Goal: Transaction & Acquisition: Purchase product/service

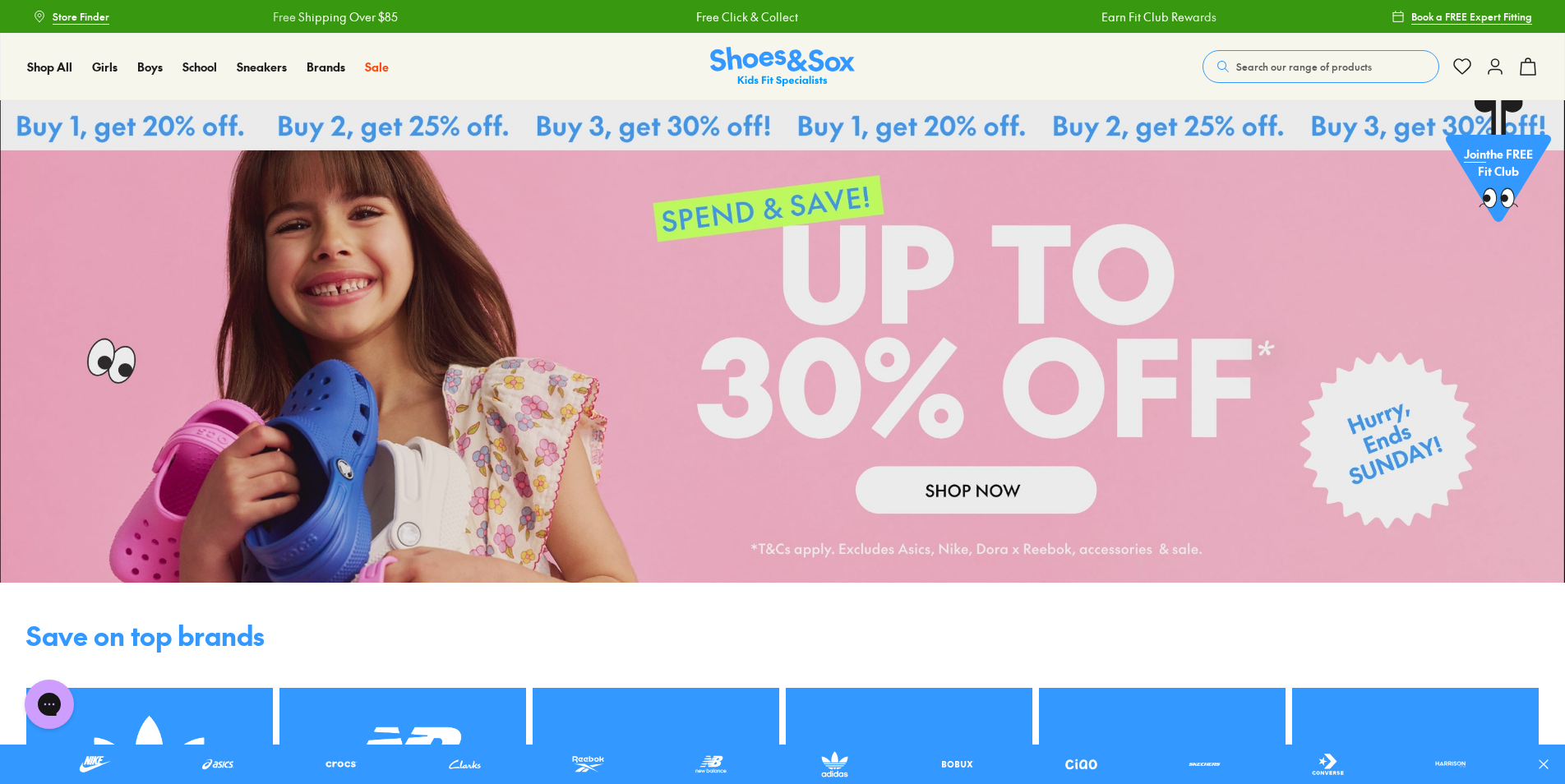
click at [997, 511] on link at bounding box center [782, 341] width 1565 height 482
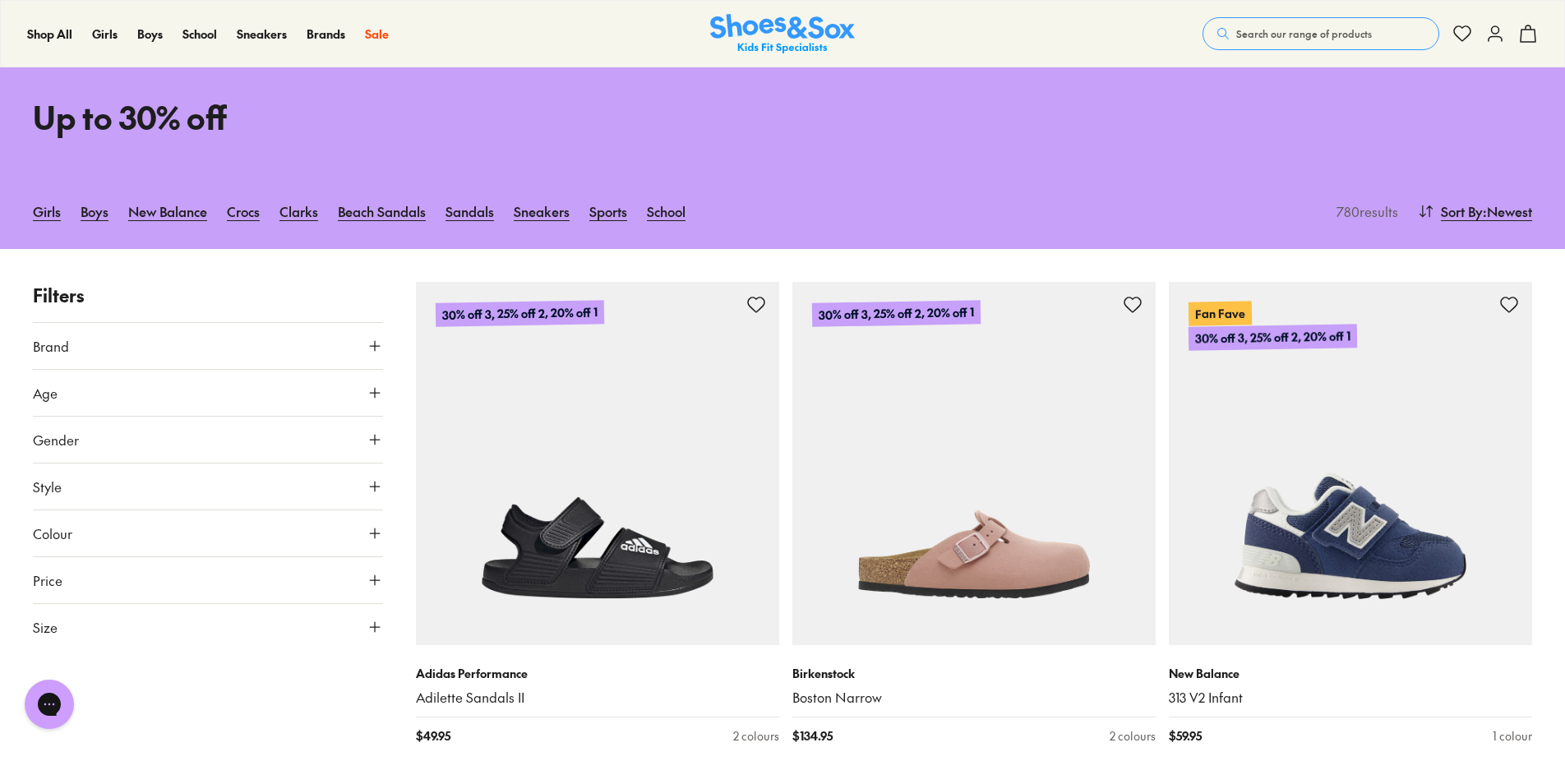
scroll to position [164, 0]
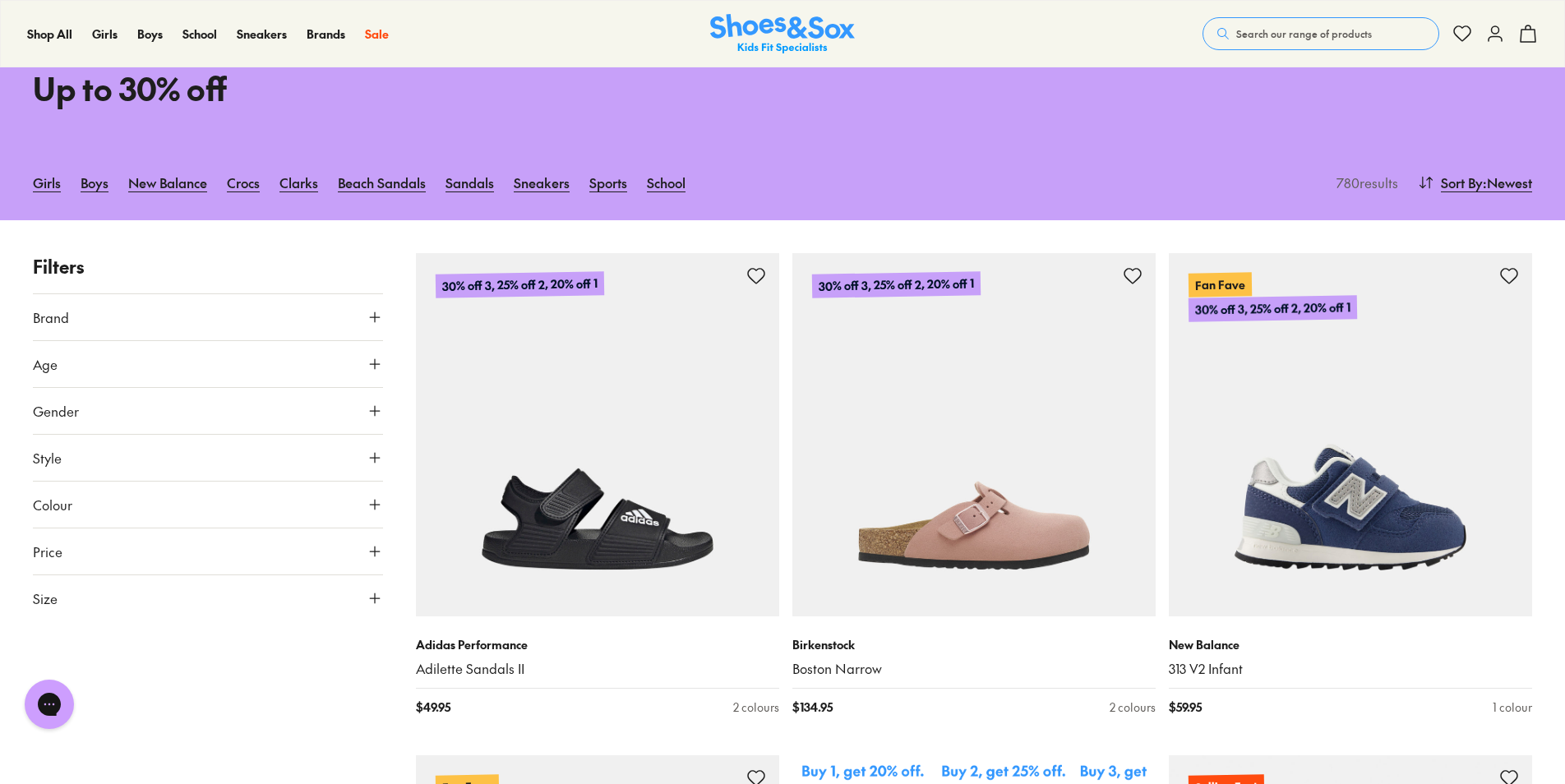
click at [268, 596] on button "Size" at bounding box center [208, 598] width 350 height 46
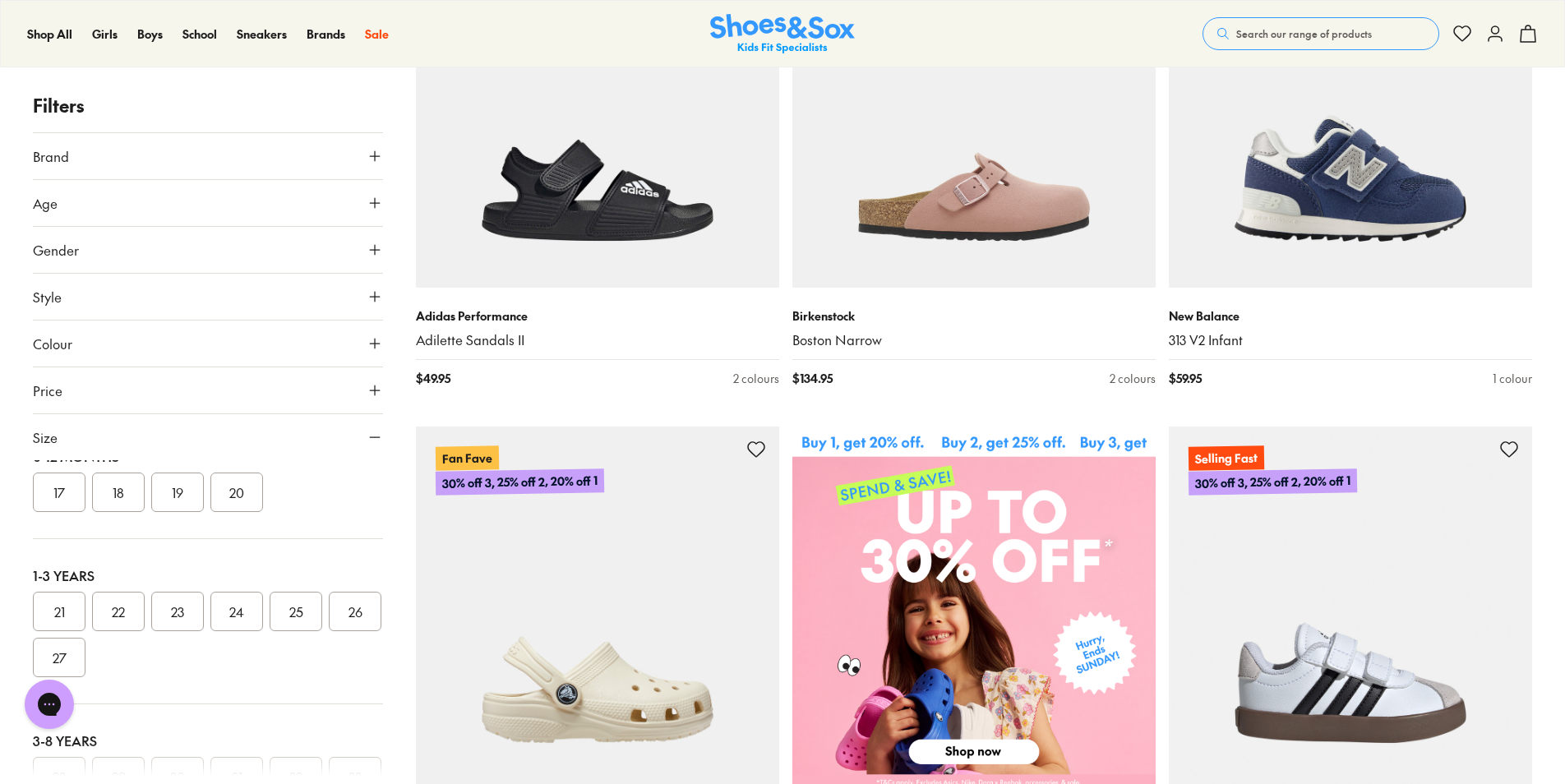
scroll to position [9, 0]
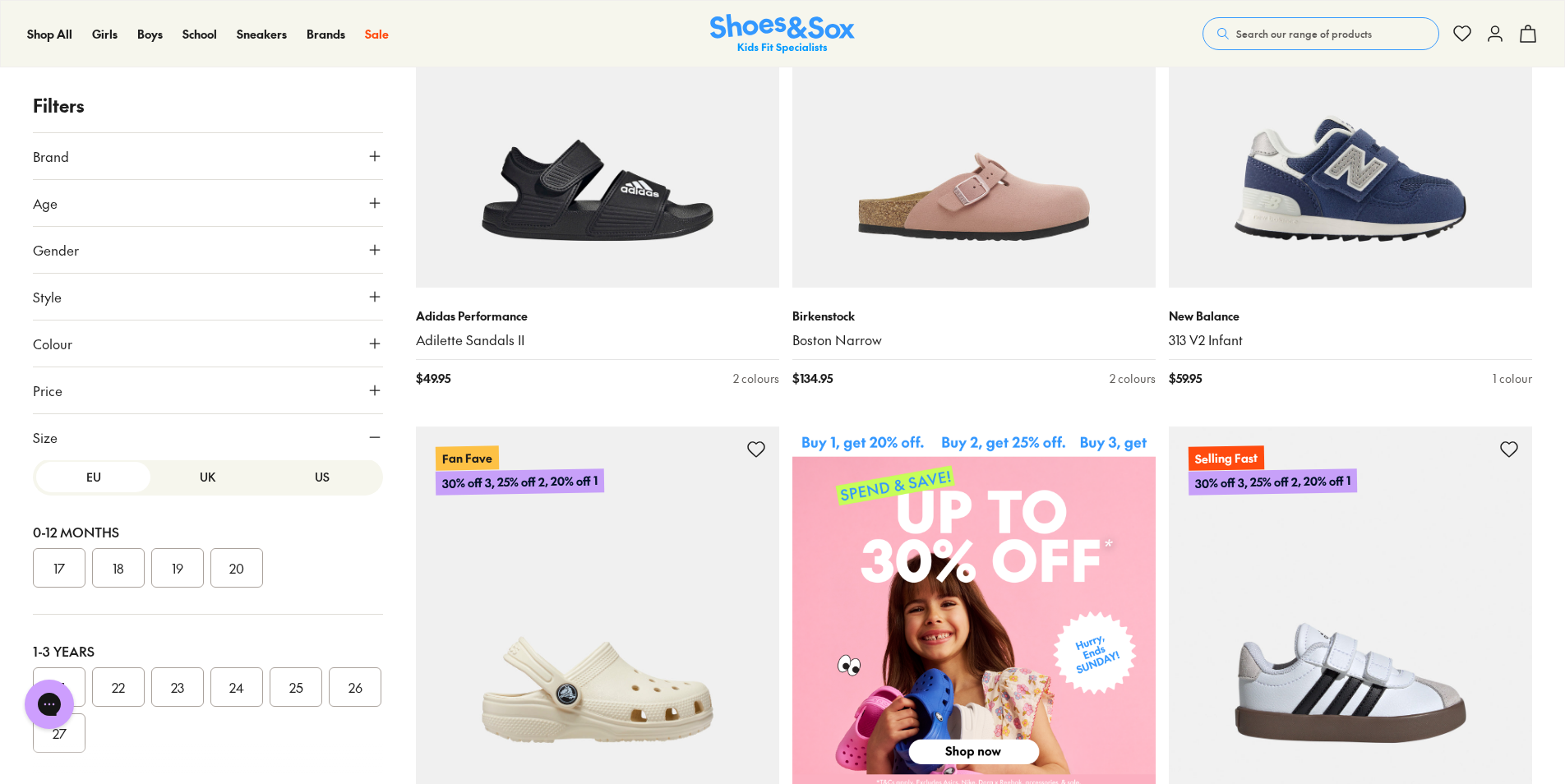
click at [295, 481] on button "US" at bounding box center [323, 476] width 114 height 30
click at [252, 565] on button "05" at bounding box center [236, 568] width 53 height 40
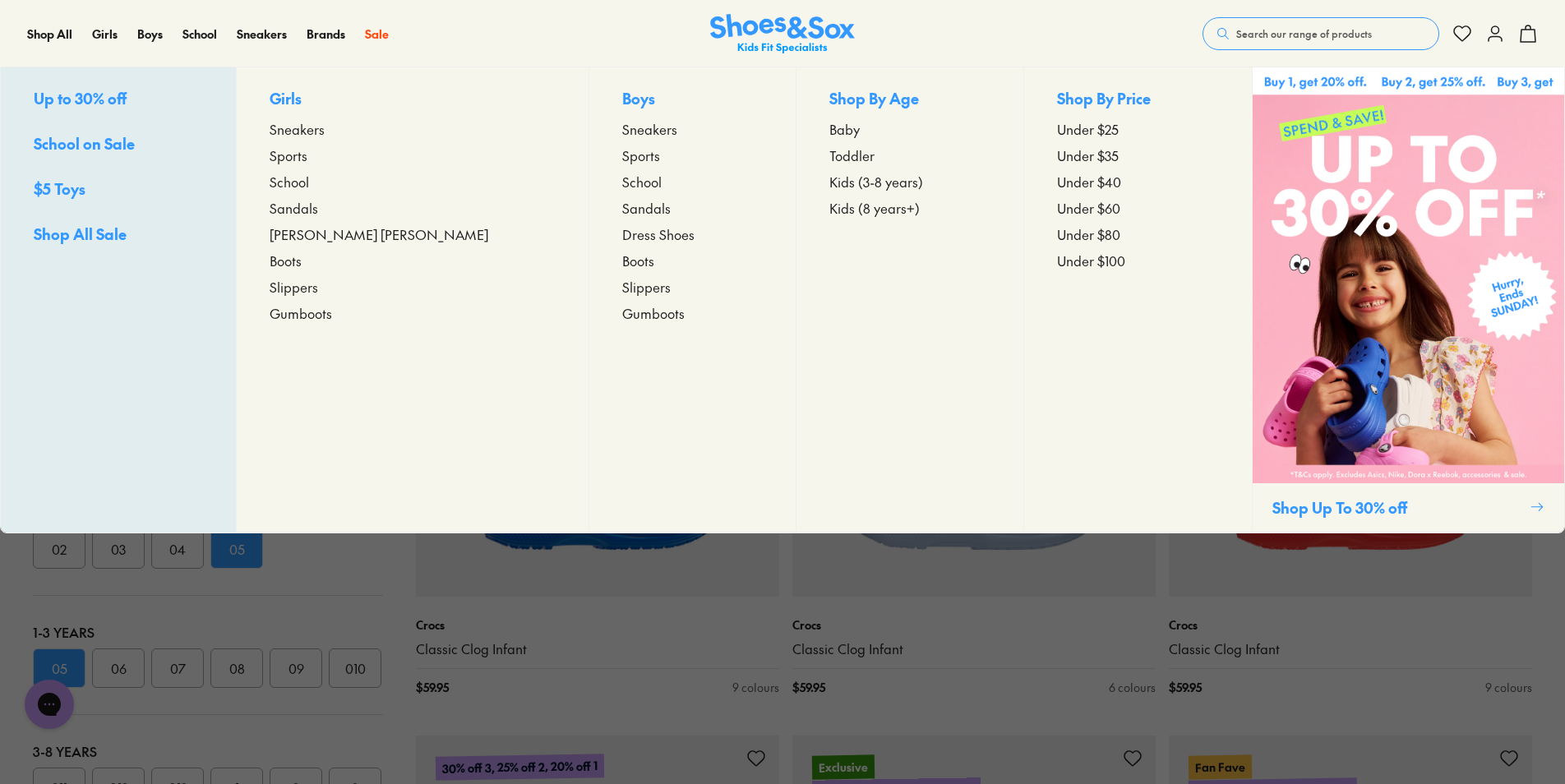
scroll to position [2795, 0]
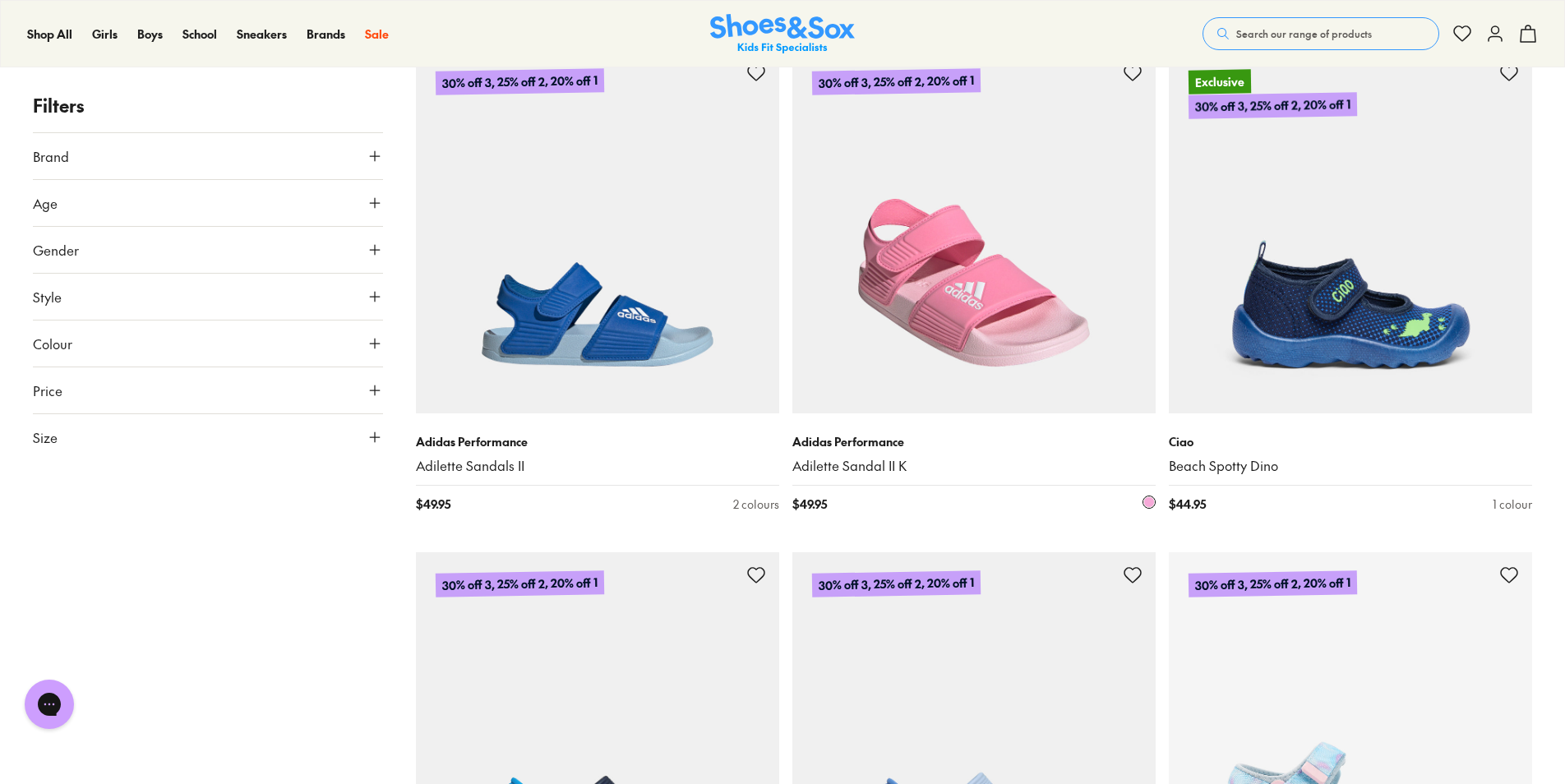
scroll to position [4685, 0]
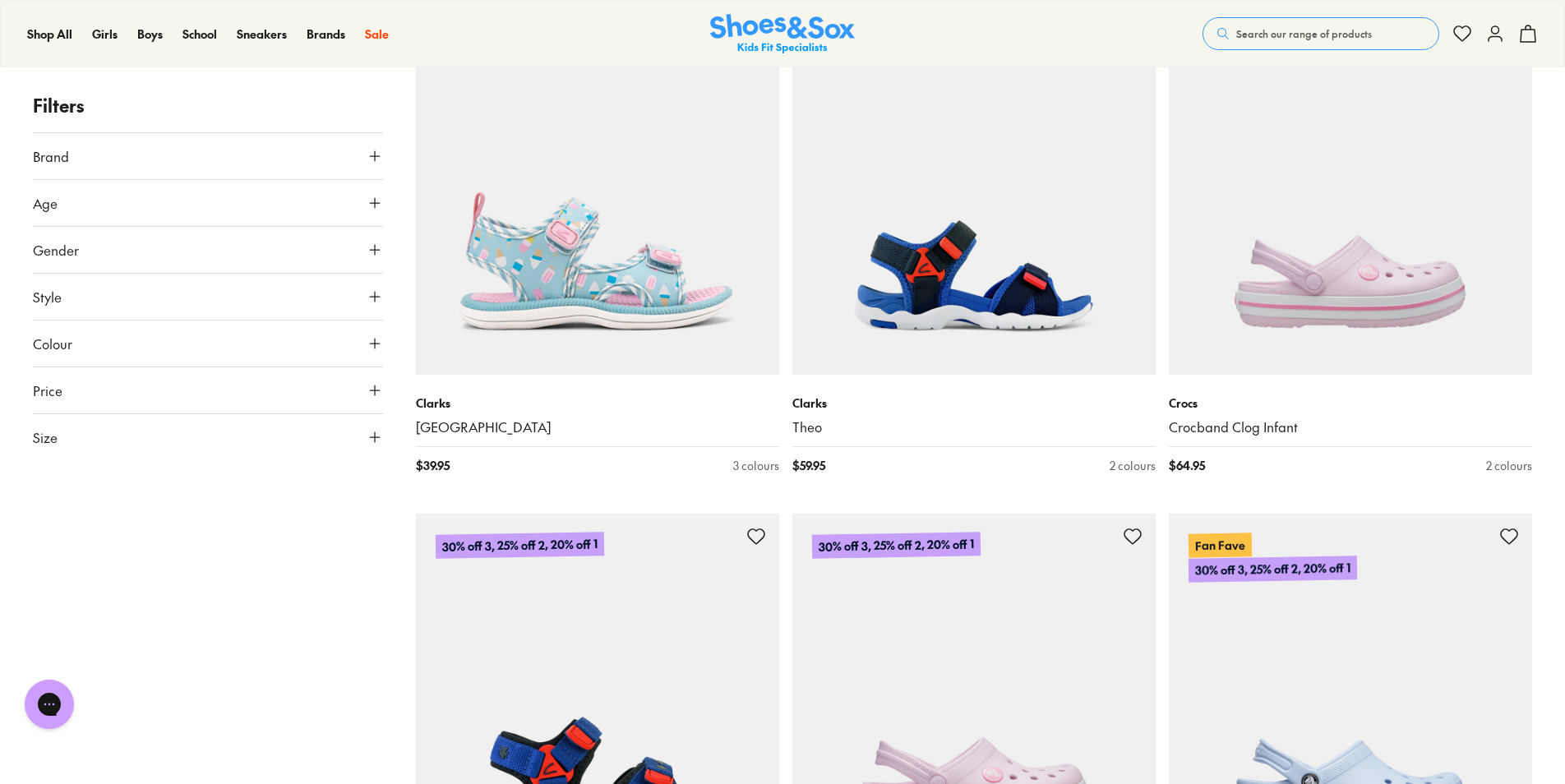
scroll to position [9369, 0]
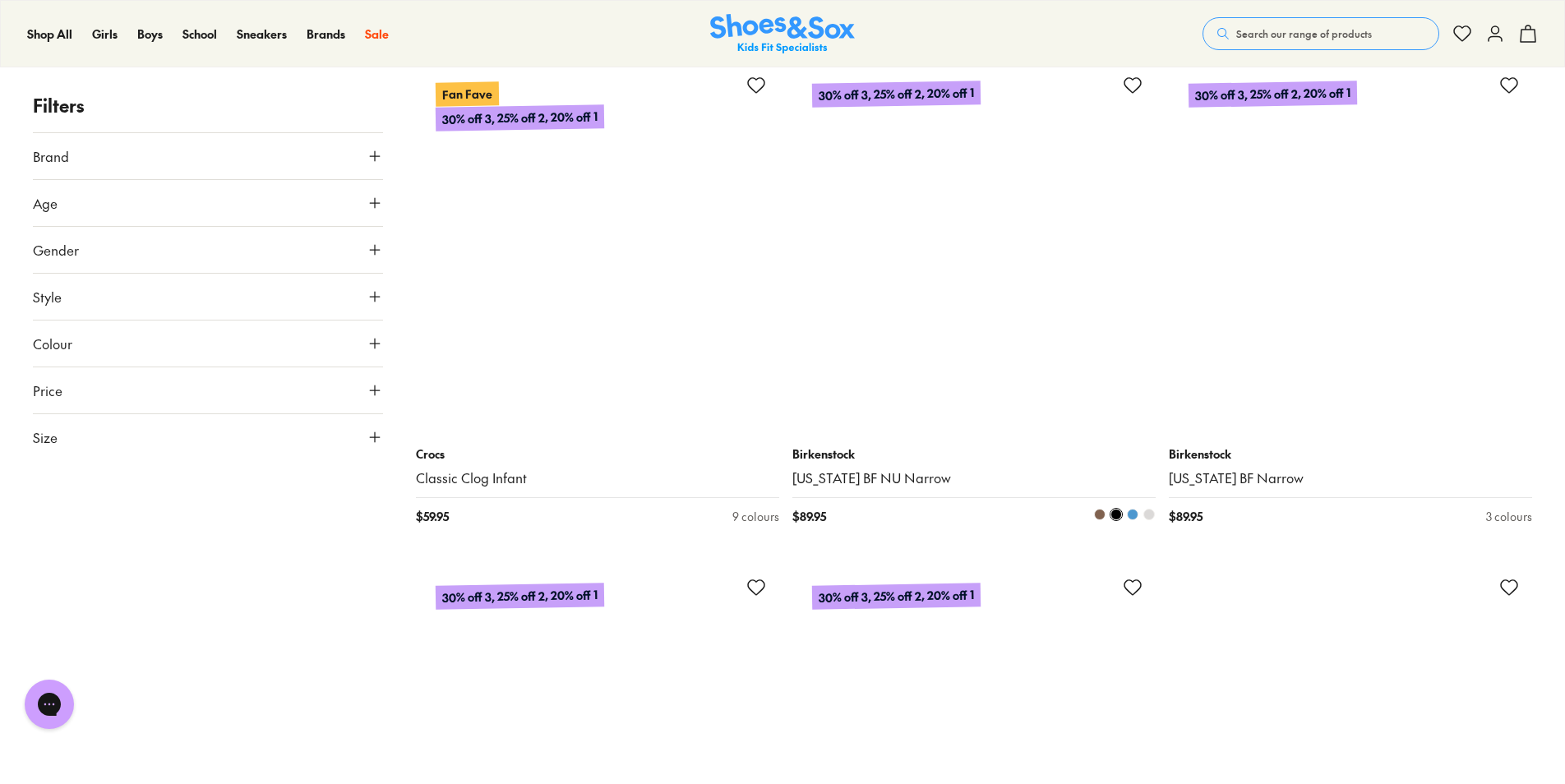
scroll to position [14958, 0]
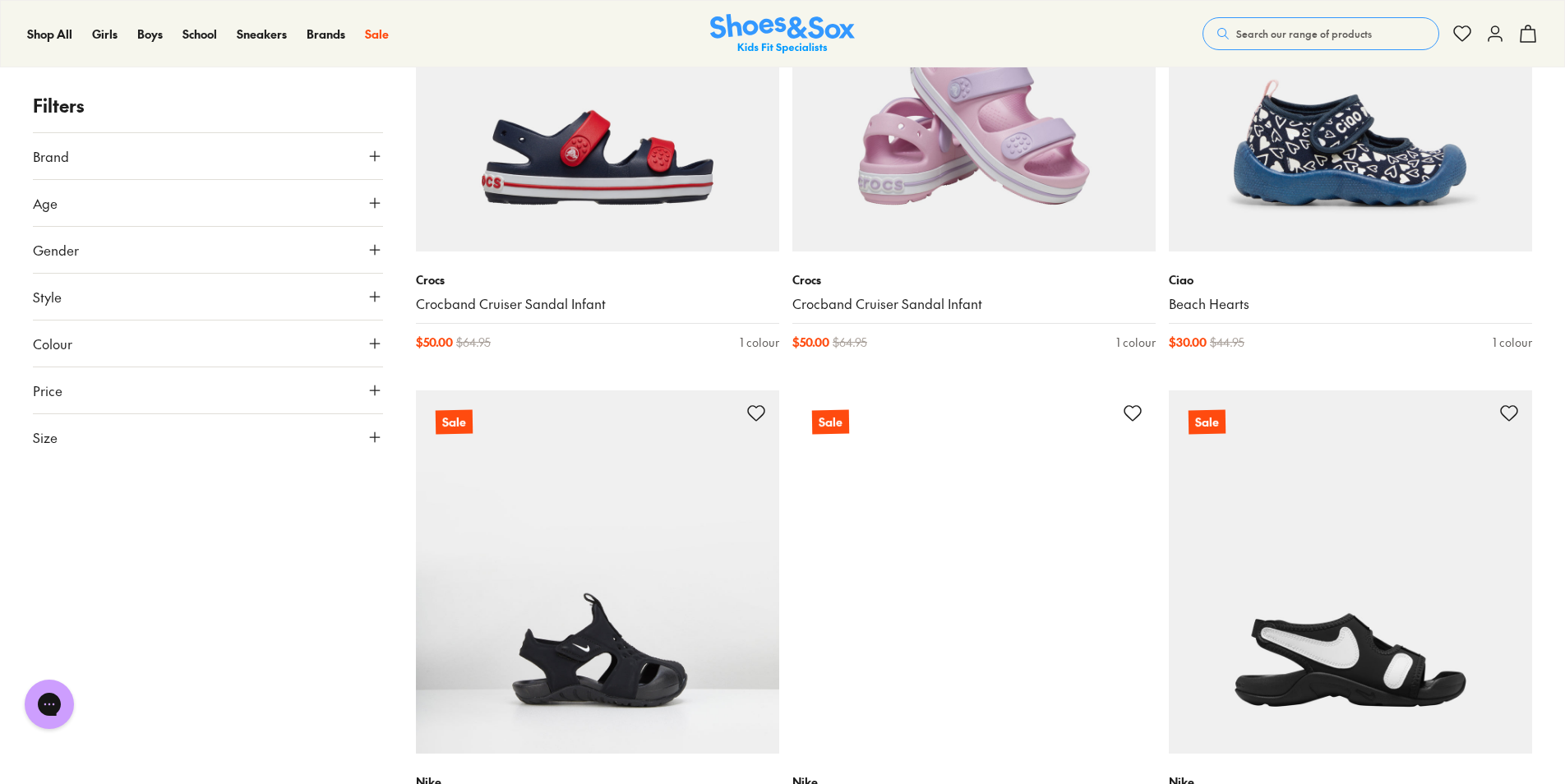
scroll to position [20054, 0]
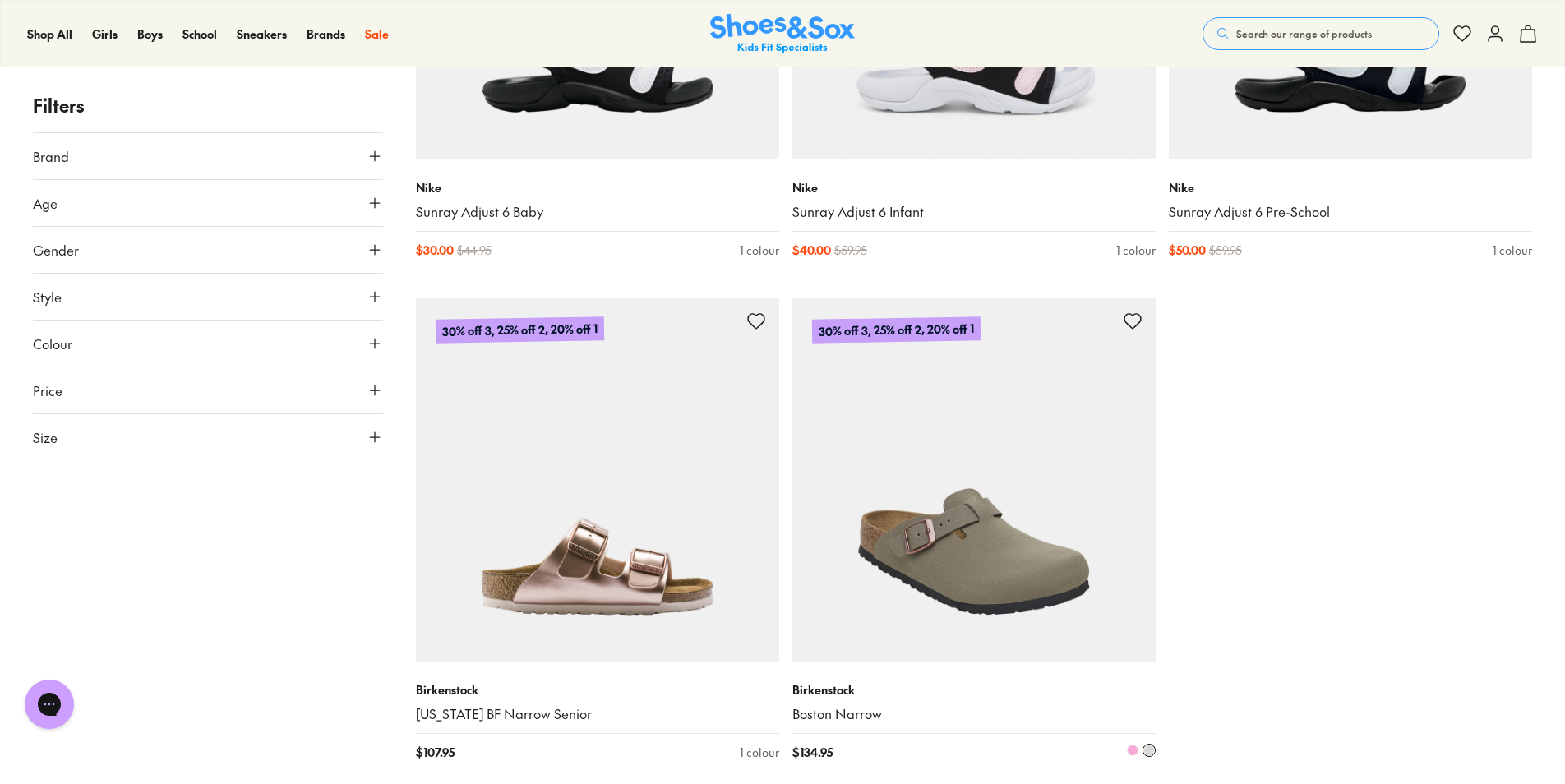
type input "***"
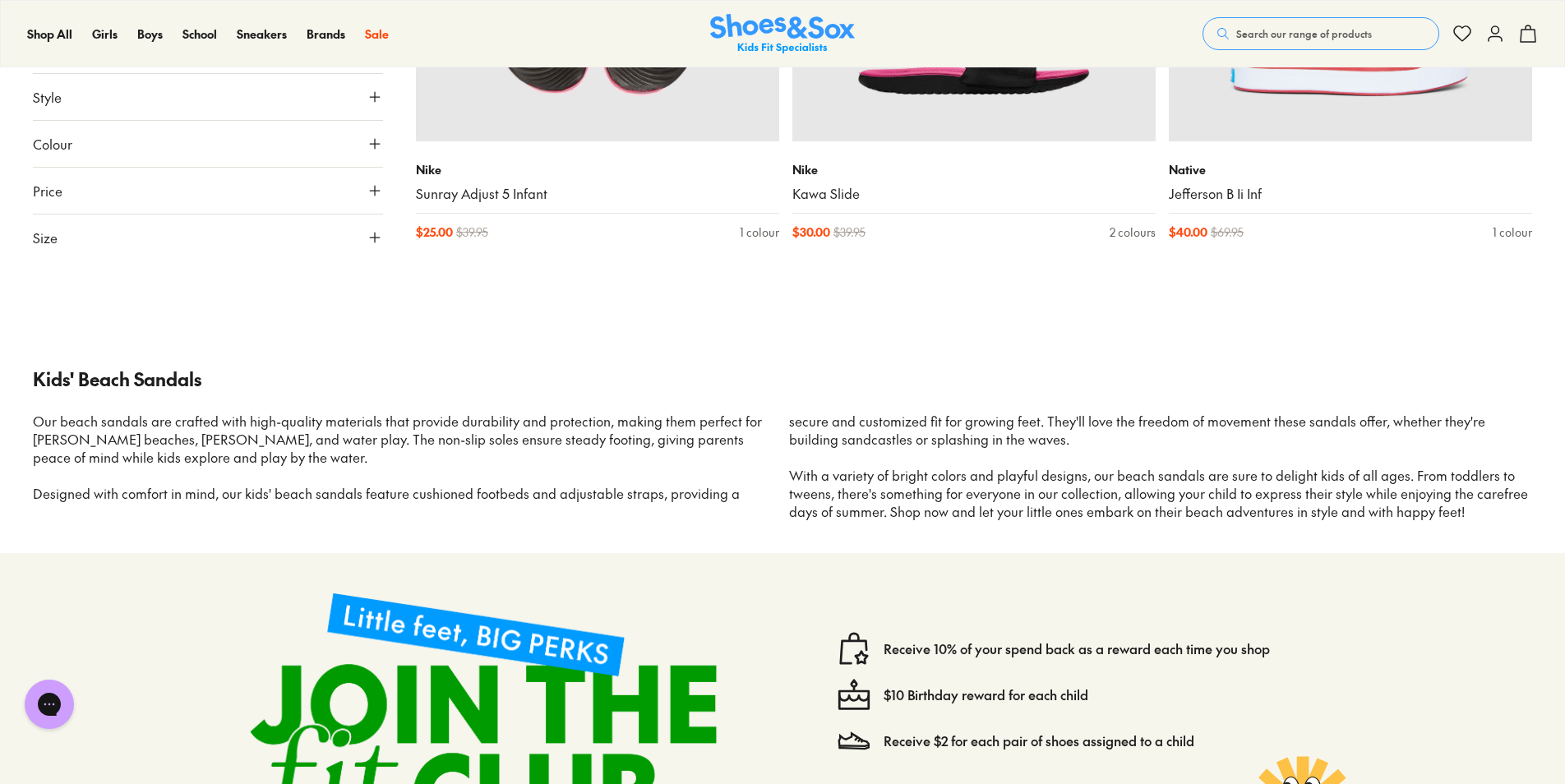
scroll to position [25807, 0]
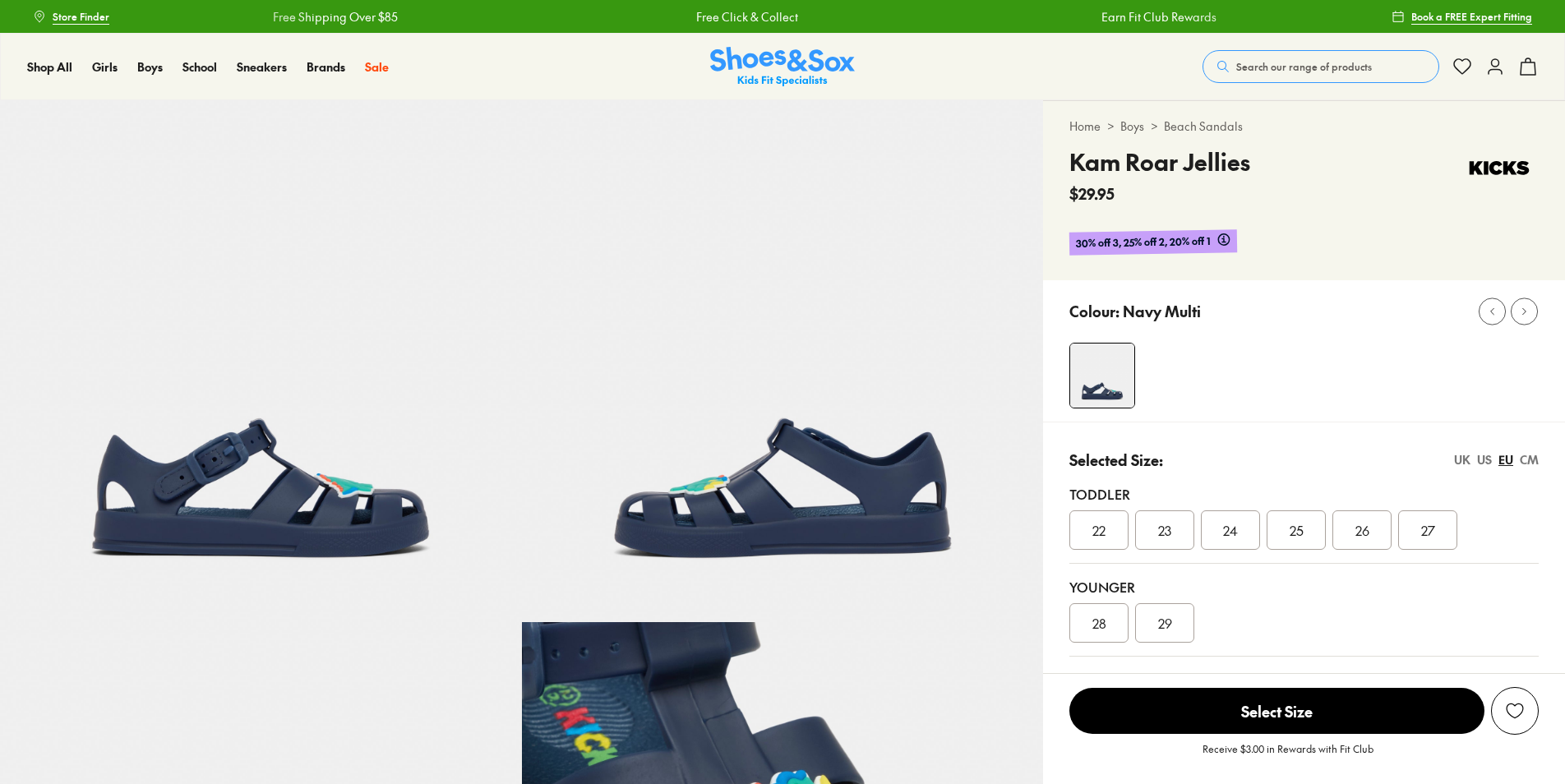
select select "*"
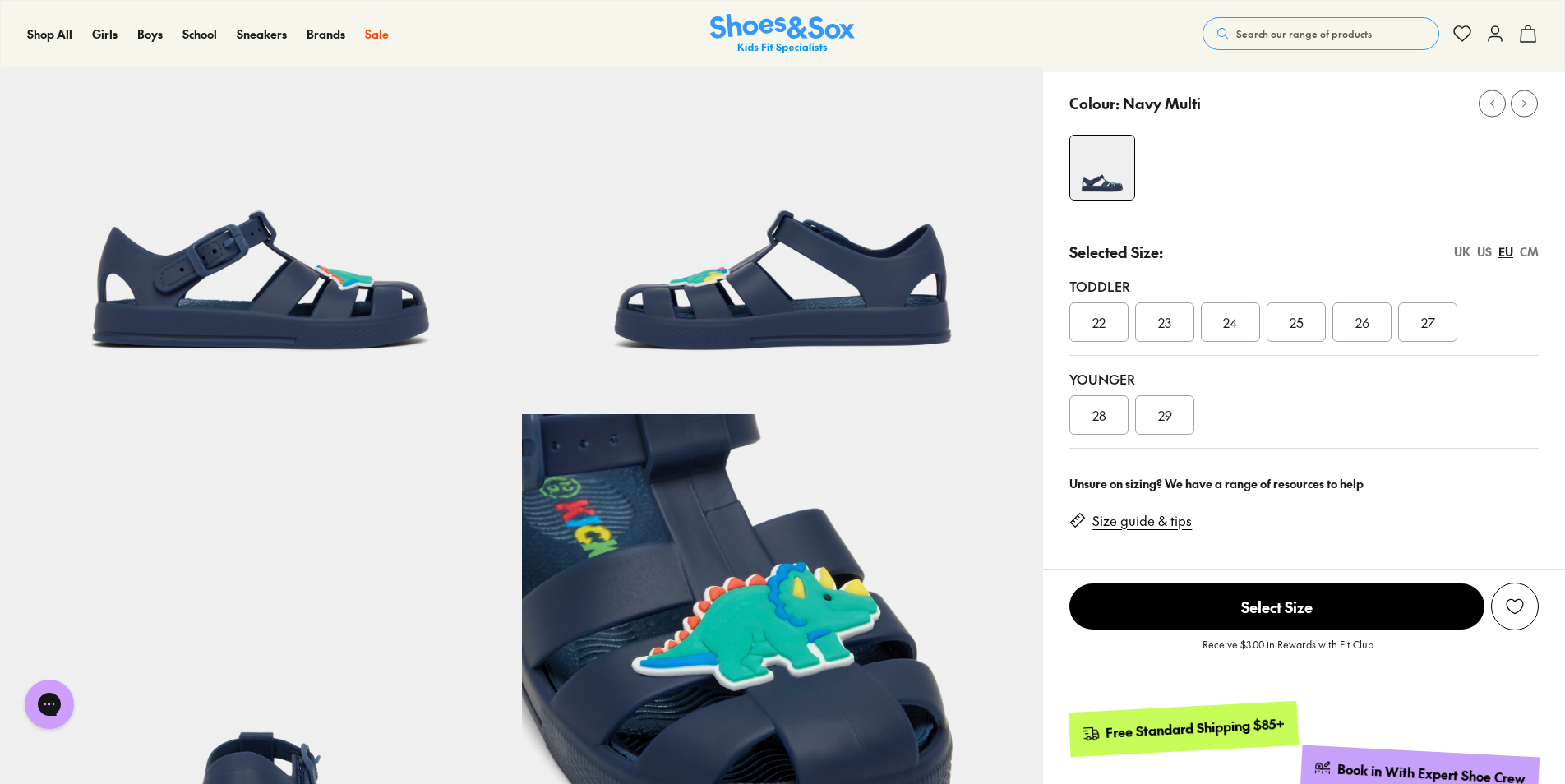
scroll to position [82, 0]
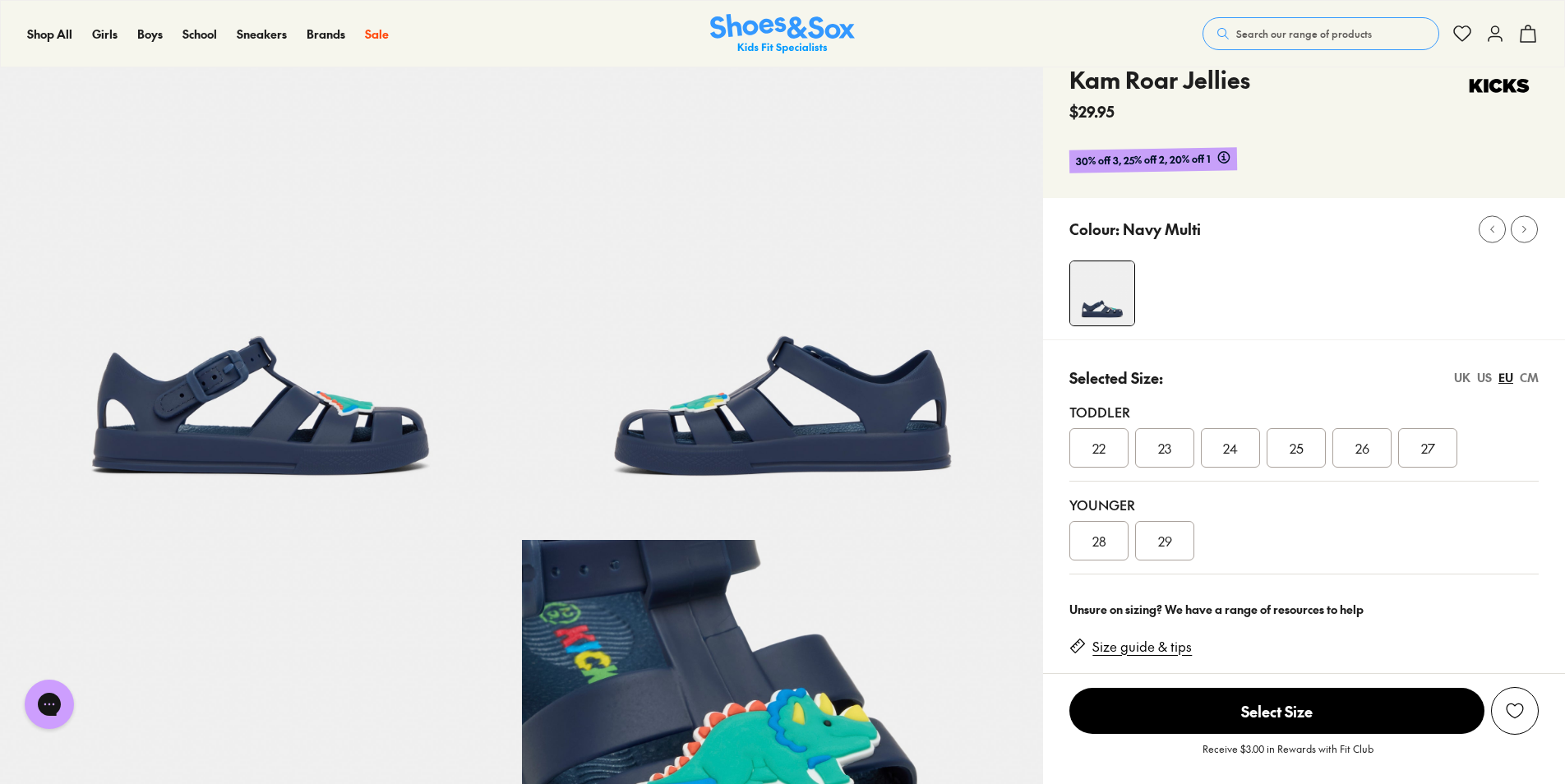
click at [1485, 373] on div "US" at bounding box center [1485, 378] width 15 height 17
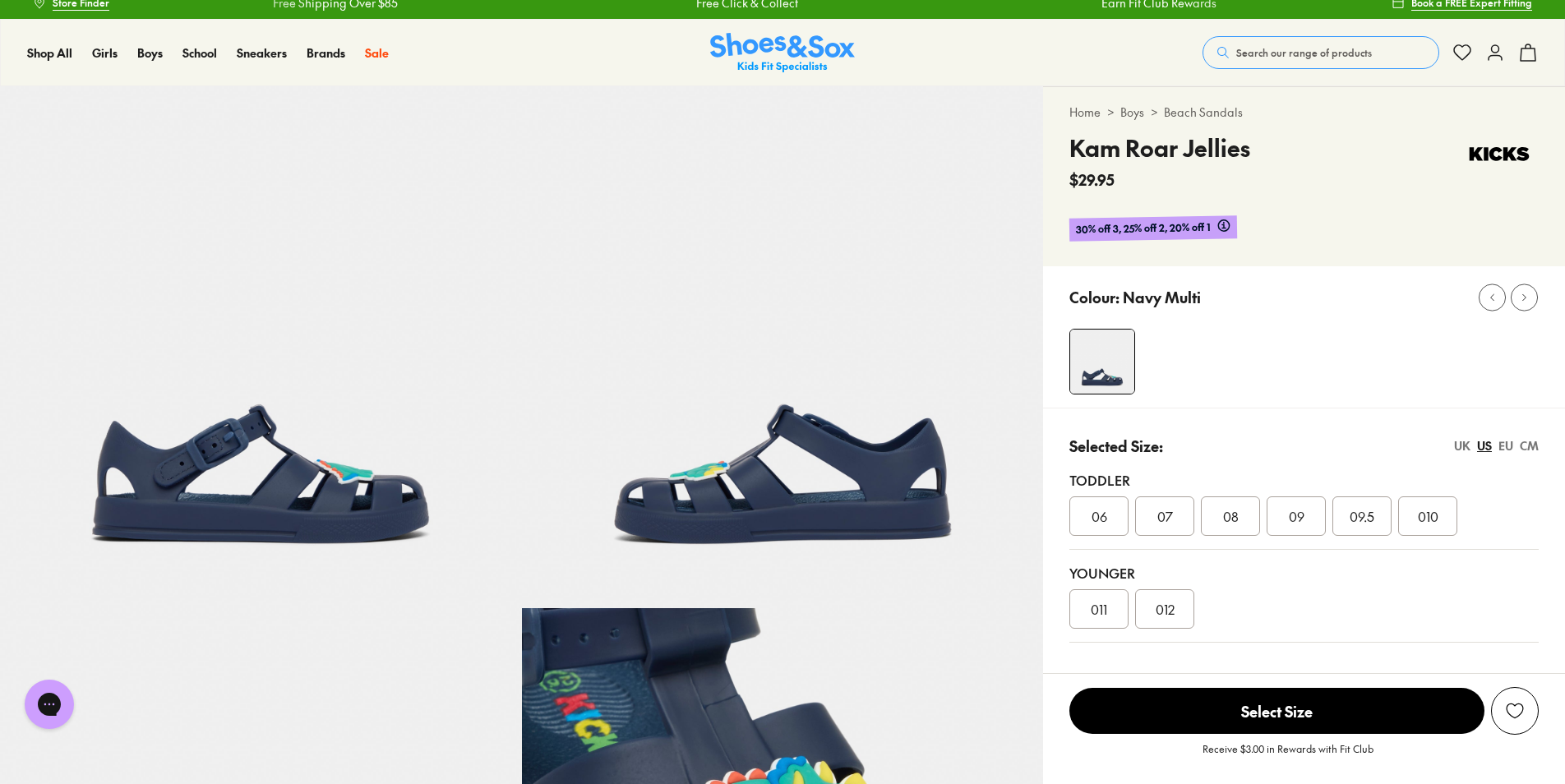
scroll to position [0, 0]
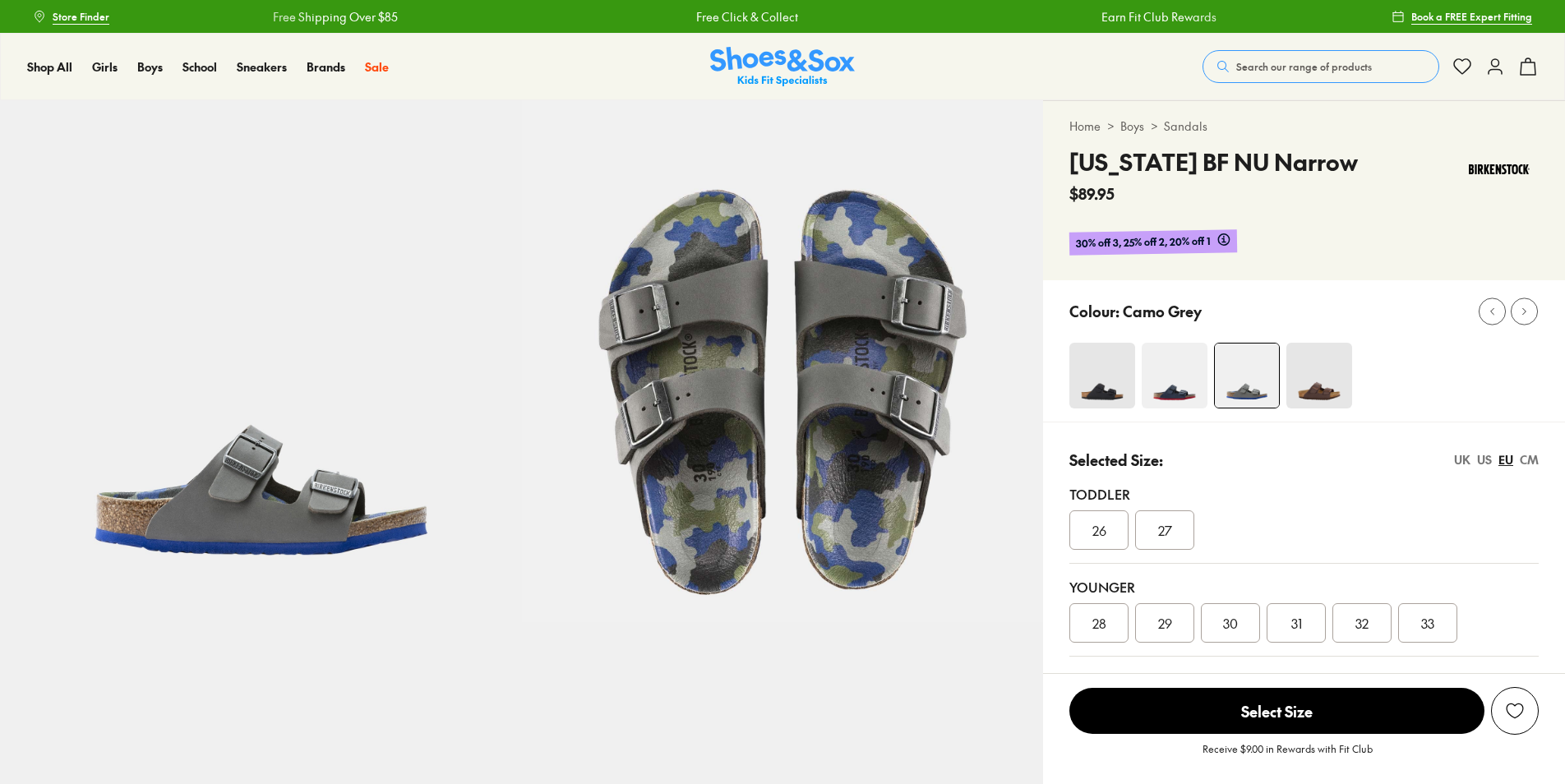
select select "*"
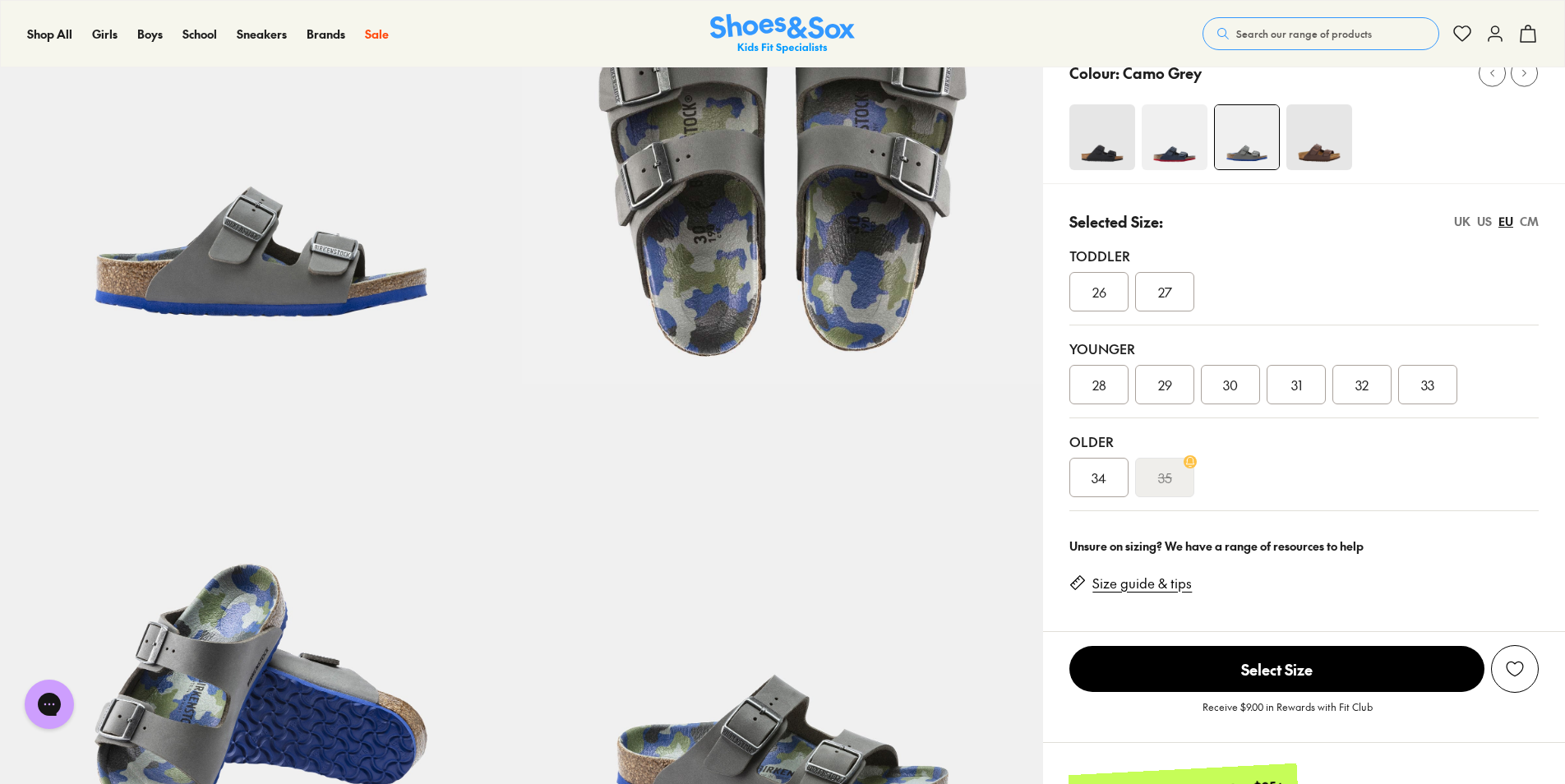
scroll to position [246, 0]
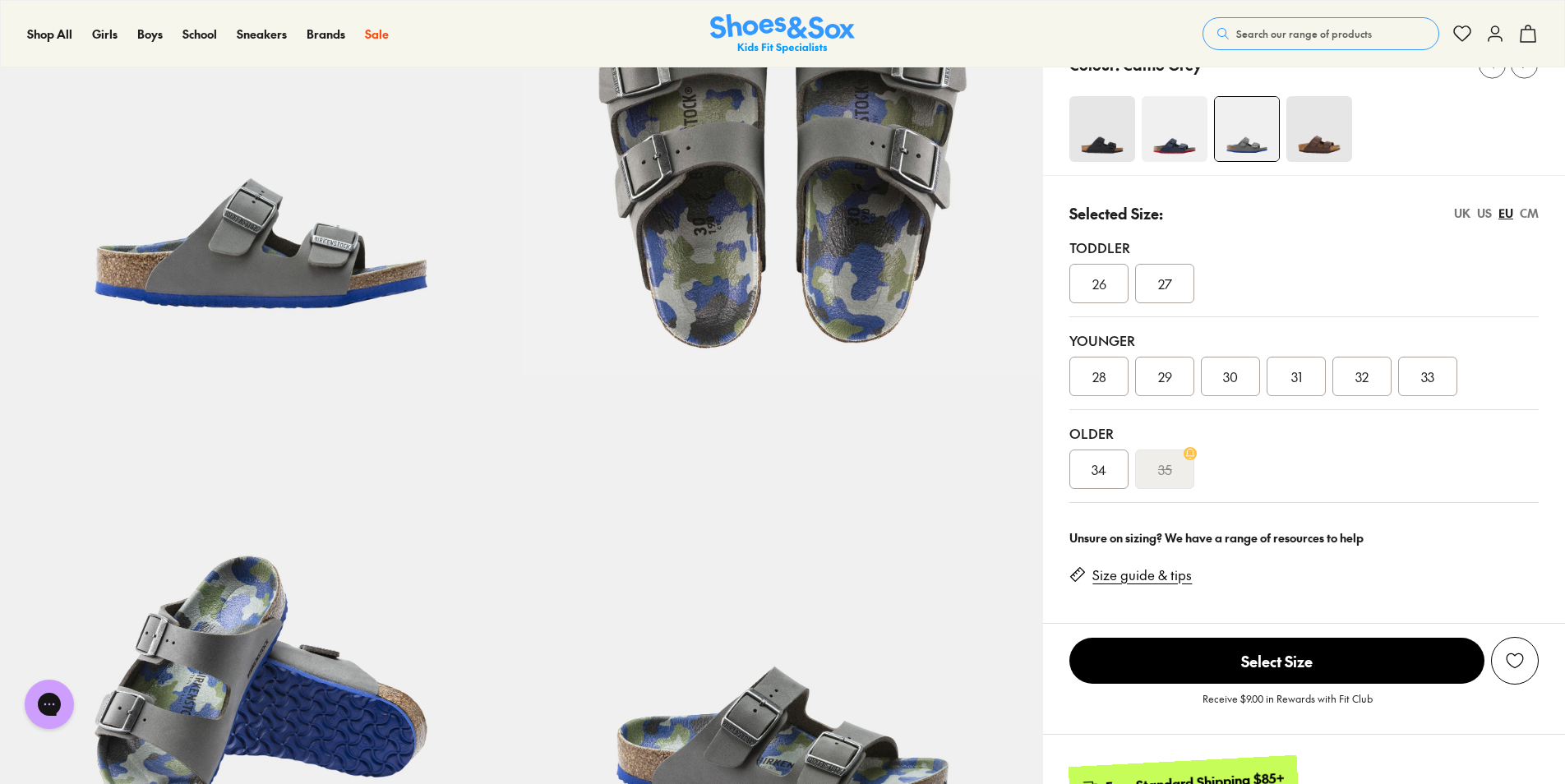
click at [1098, 288] on span "26" at bounding box center [1100, 284] width 14 height 20
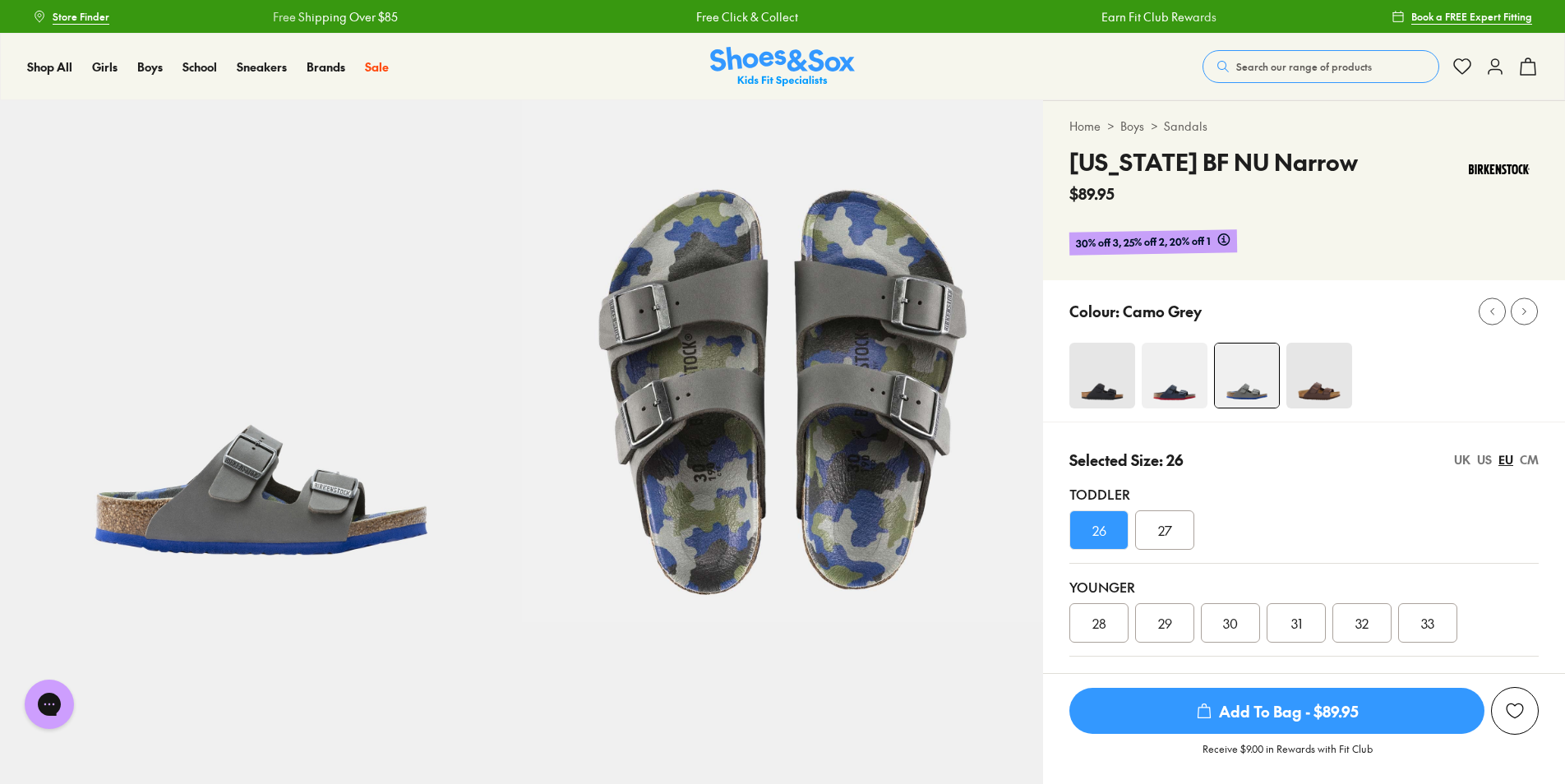
click at [1488, 460] on div "US" at bounding box center [1485, 460] width 15 height 17
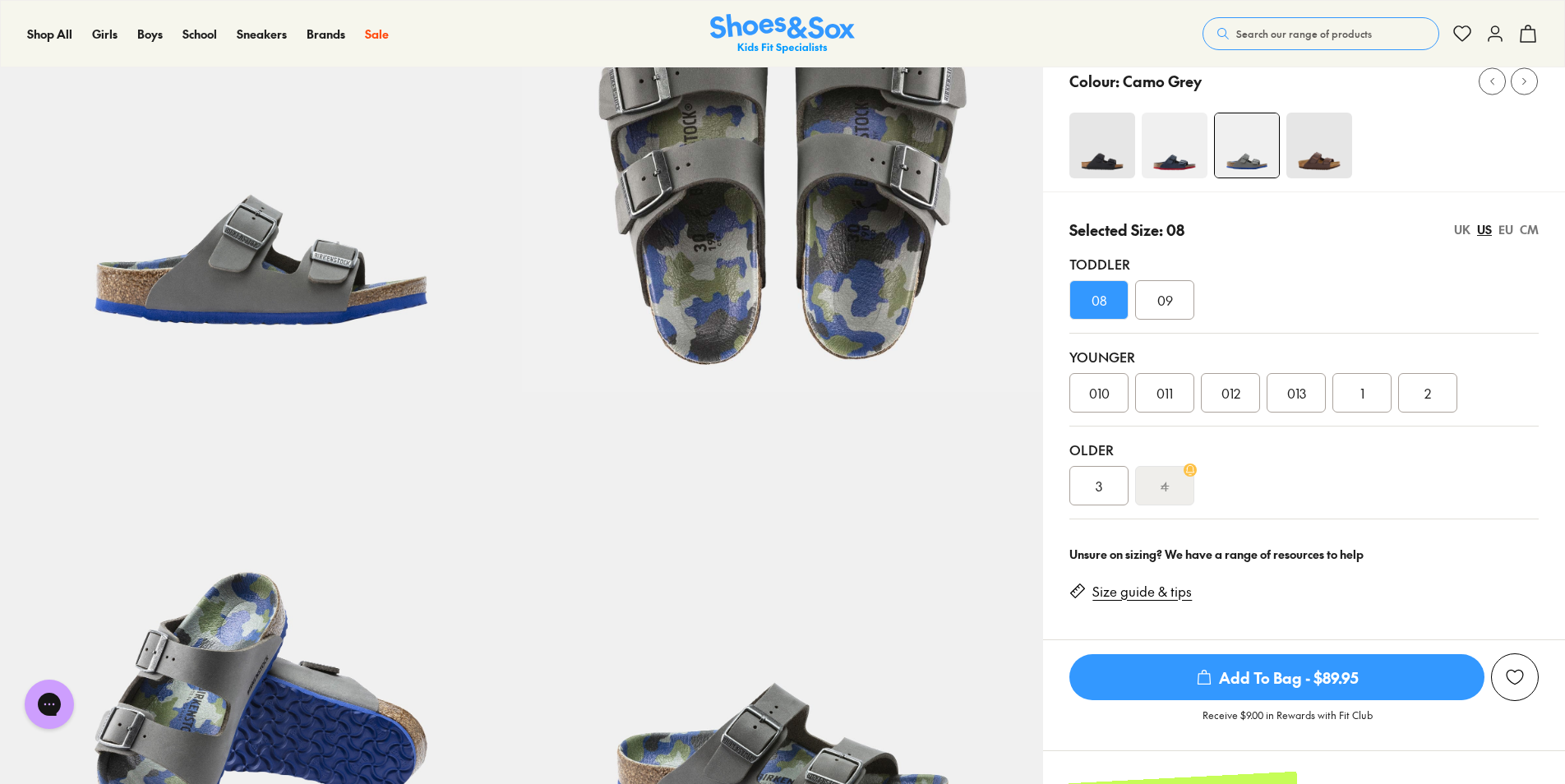
scroll to position [246, 0]
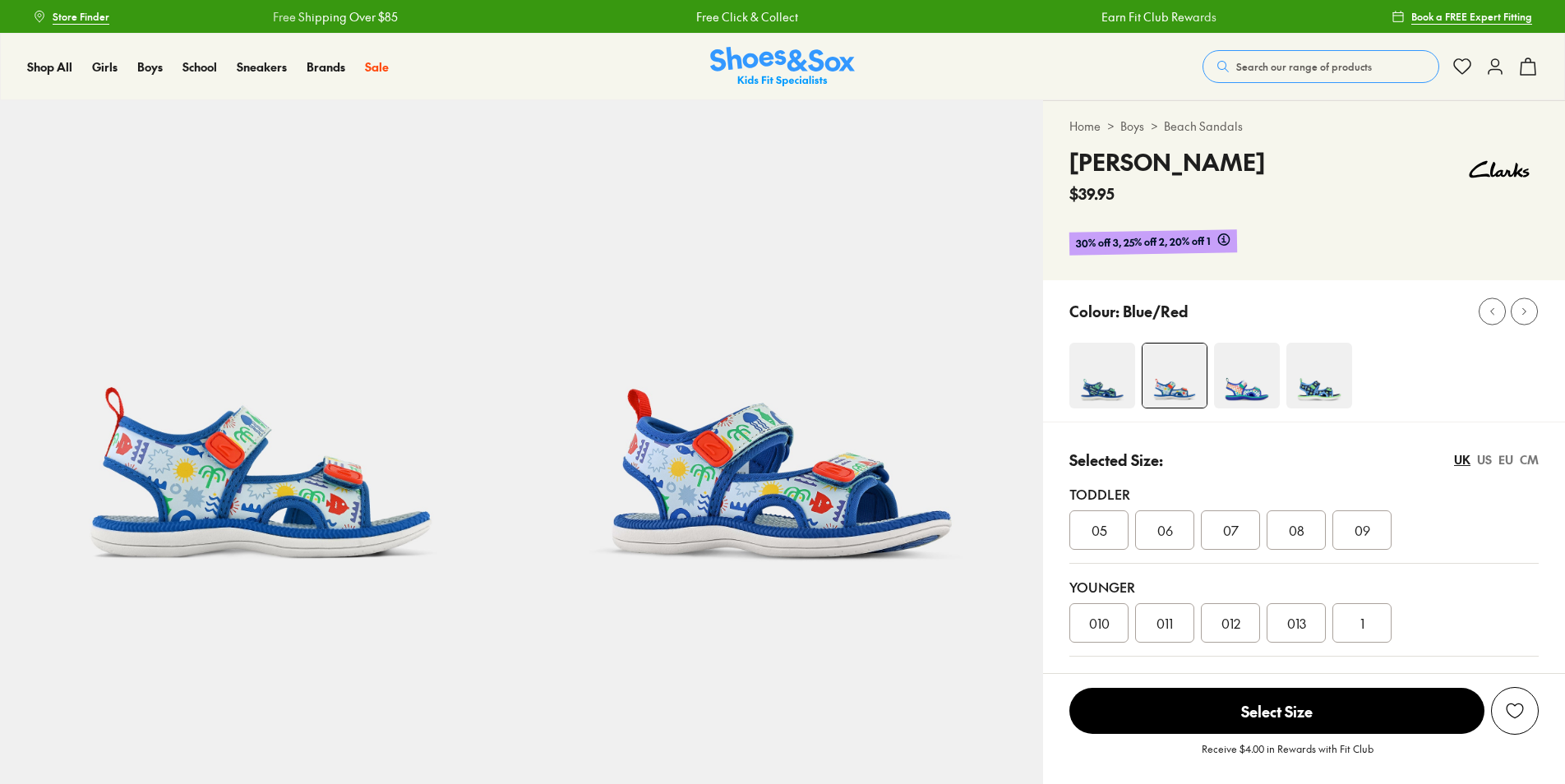
select select "*"
click at [1100, 367] on img at bounding box center [1102, 375] width 66 height 66
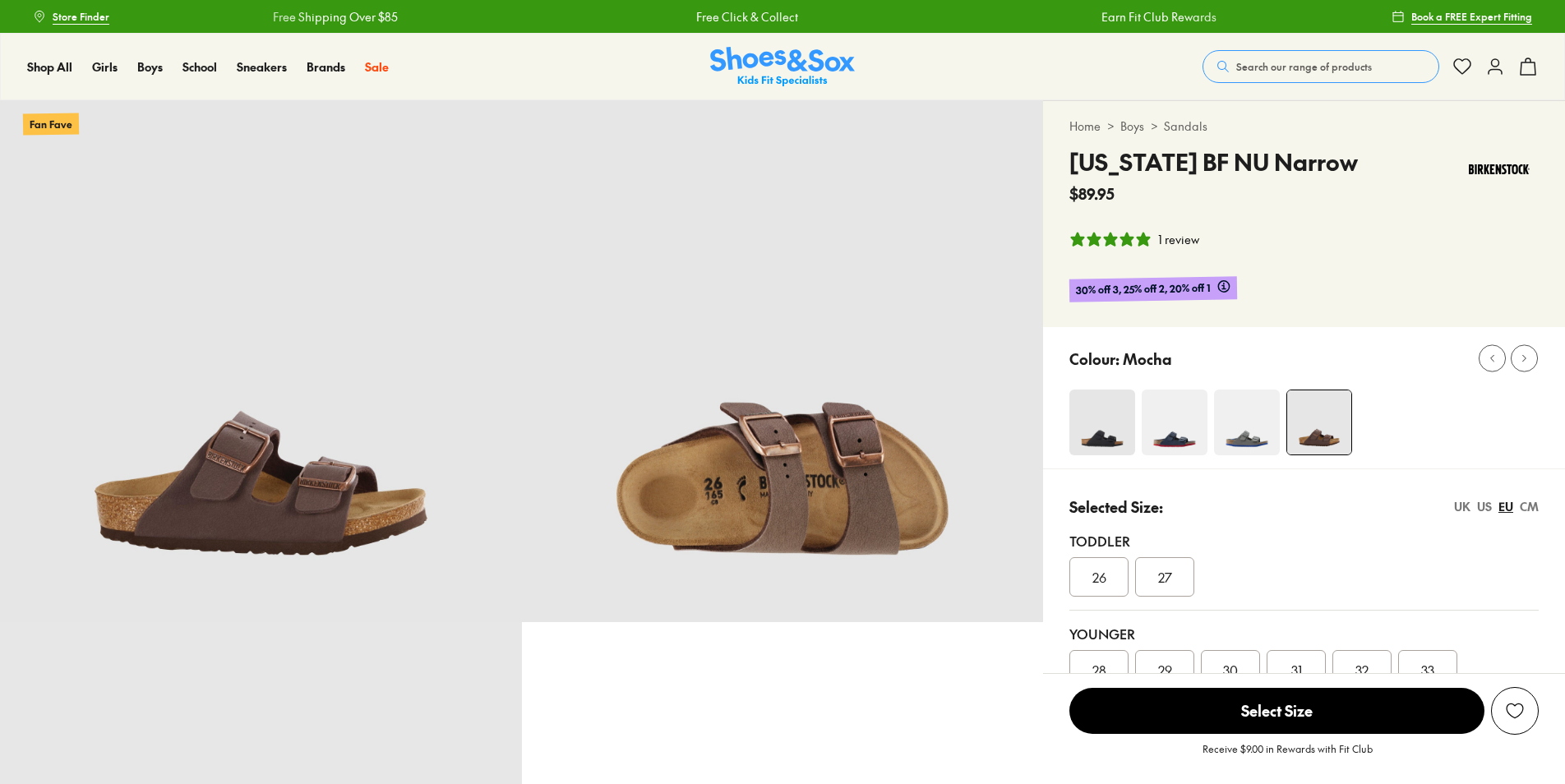
select select "*"
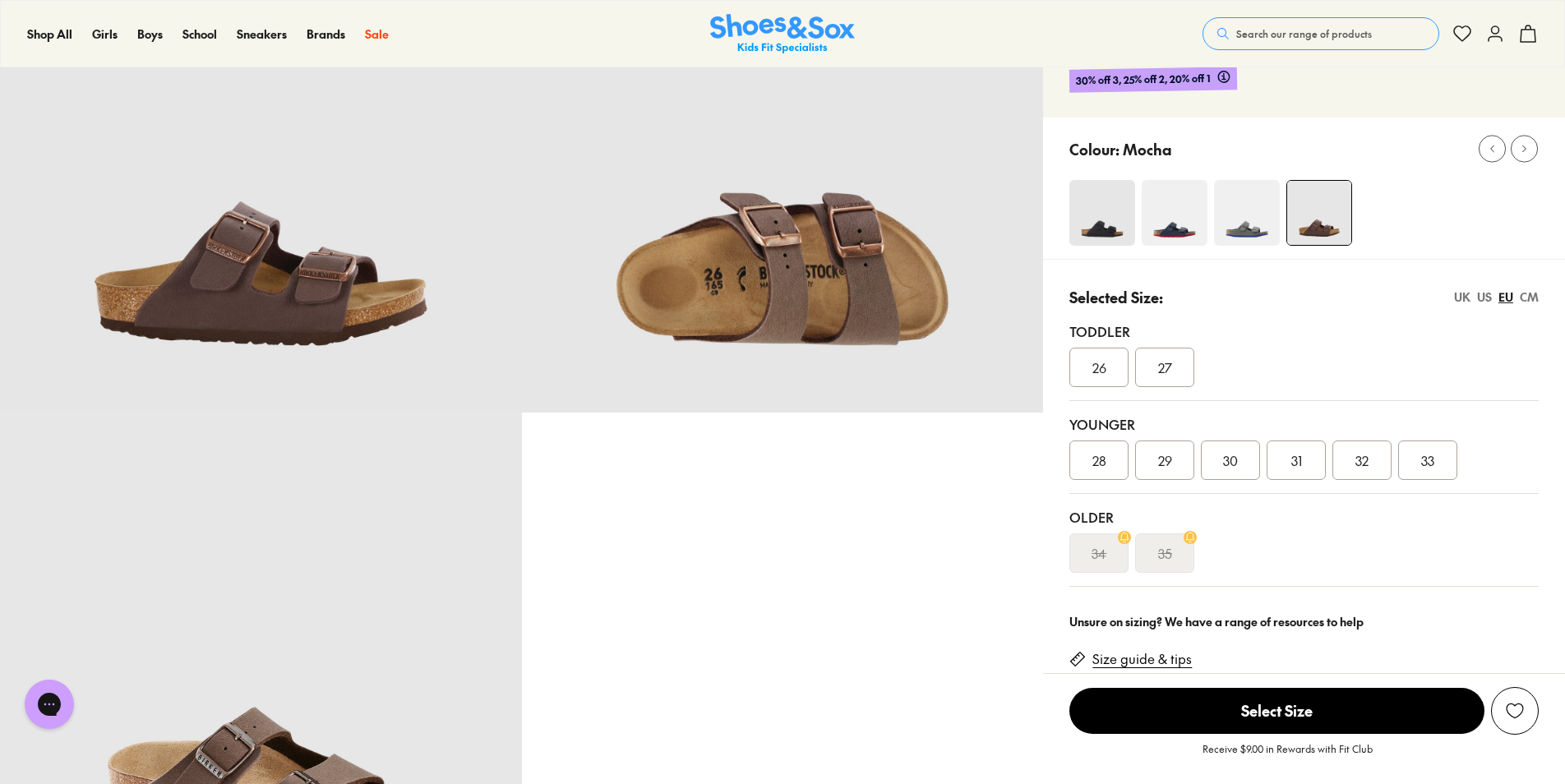
scroll to position [82, 0]
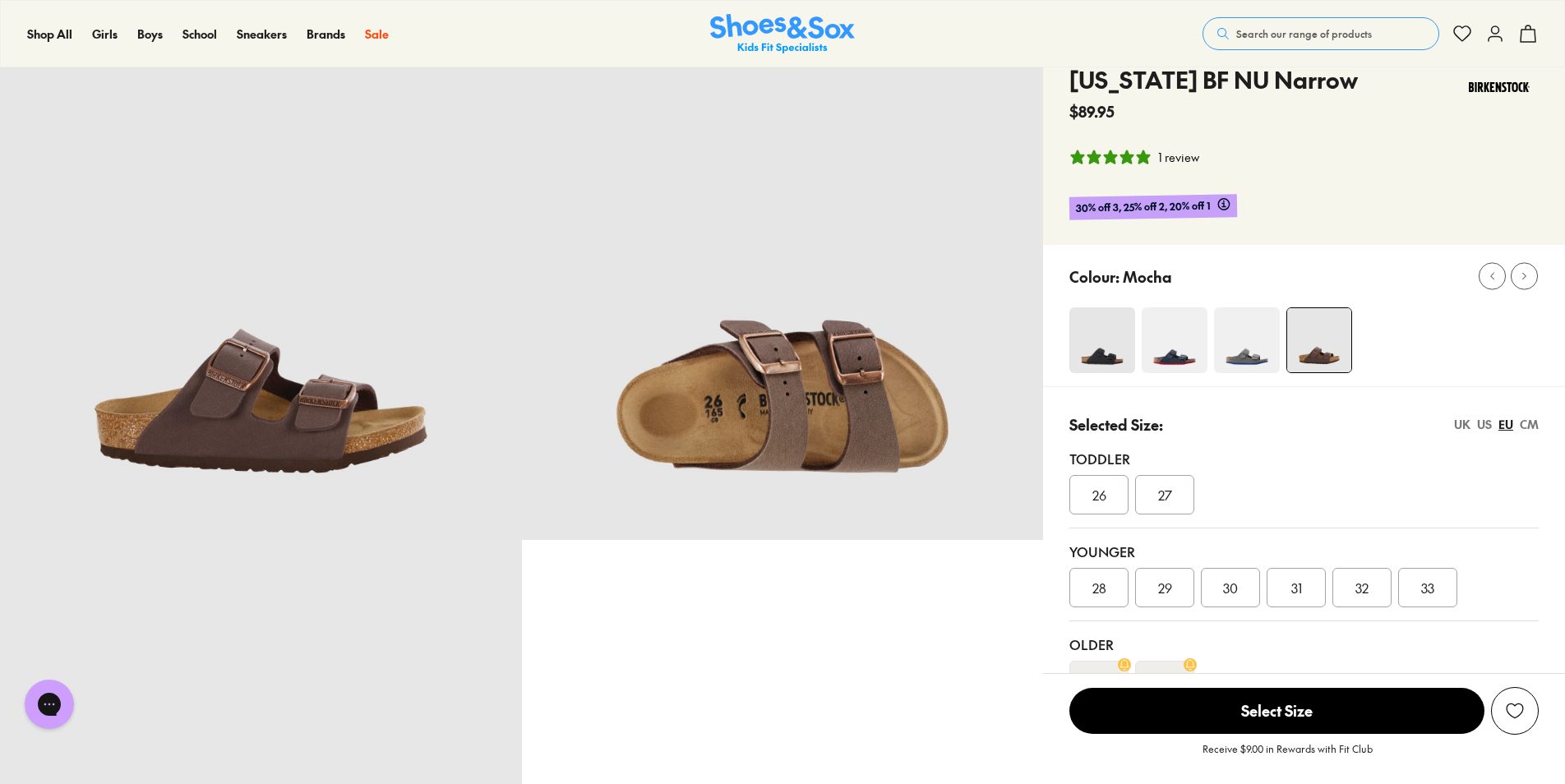
click at [1480, 429] on div "US" at bounding box center [1485, 424] width 15 height 17
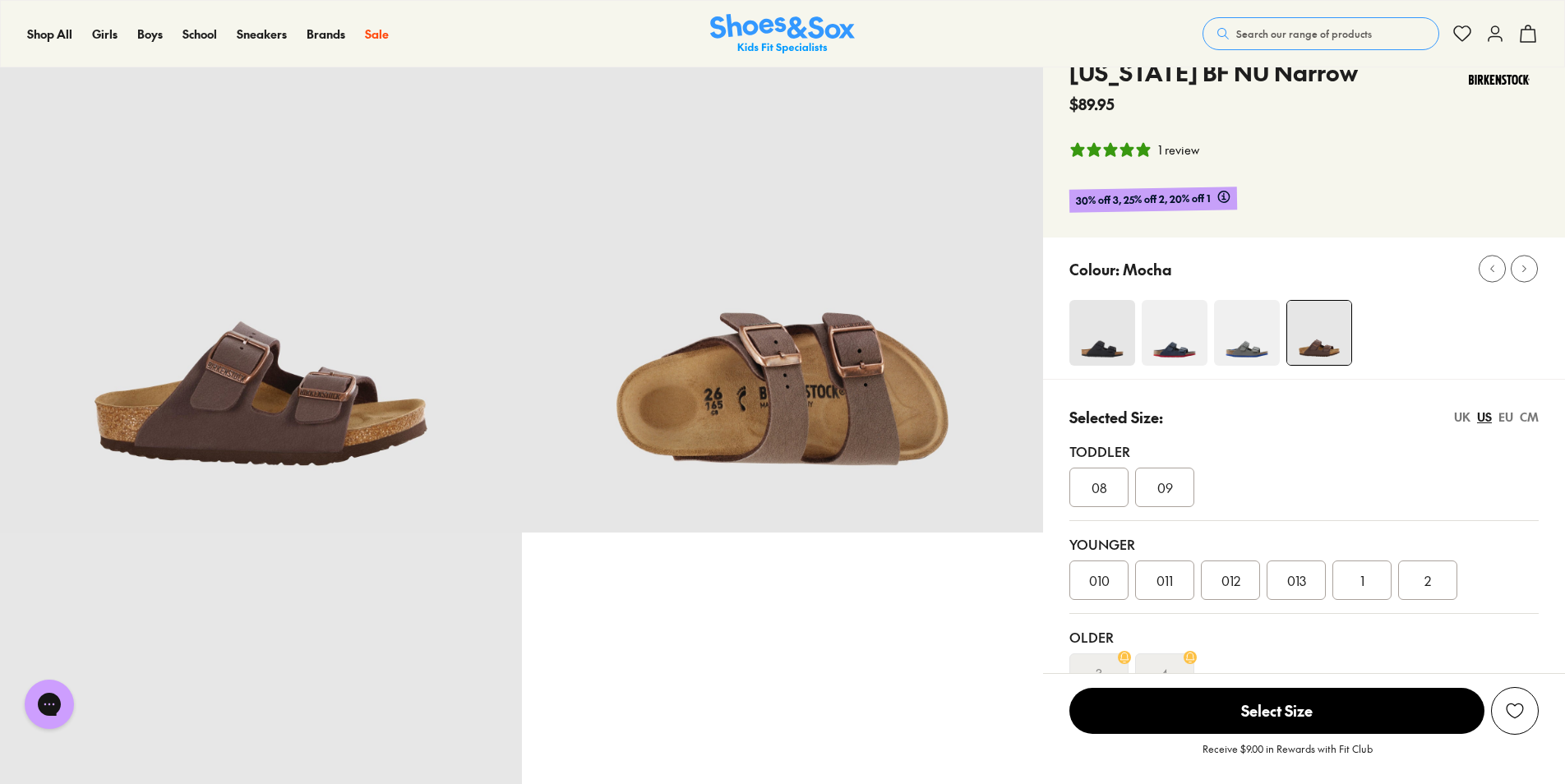
scroll to position [0, 0]
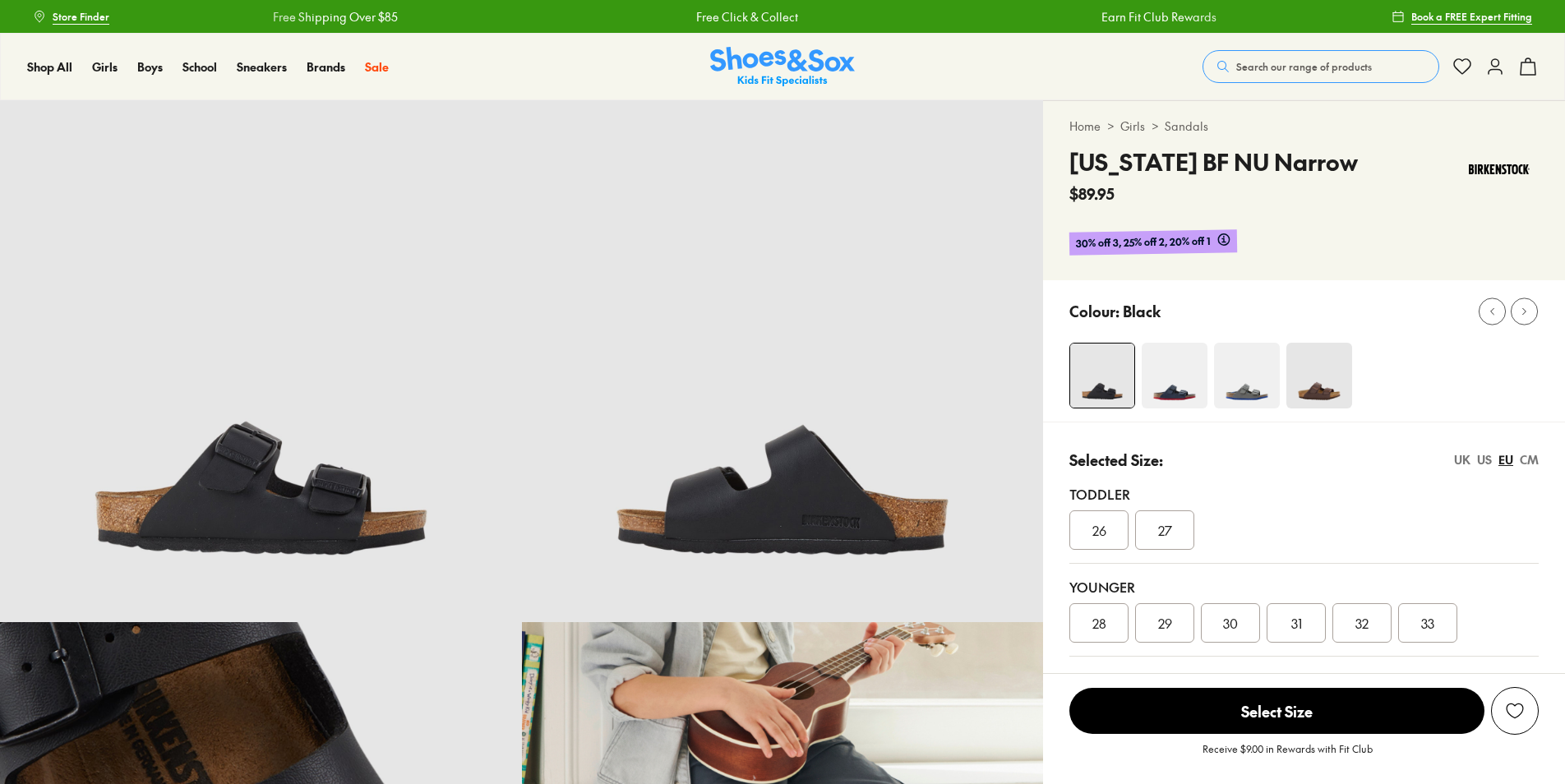
select select "*"
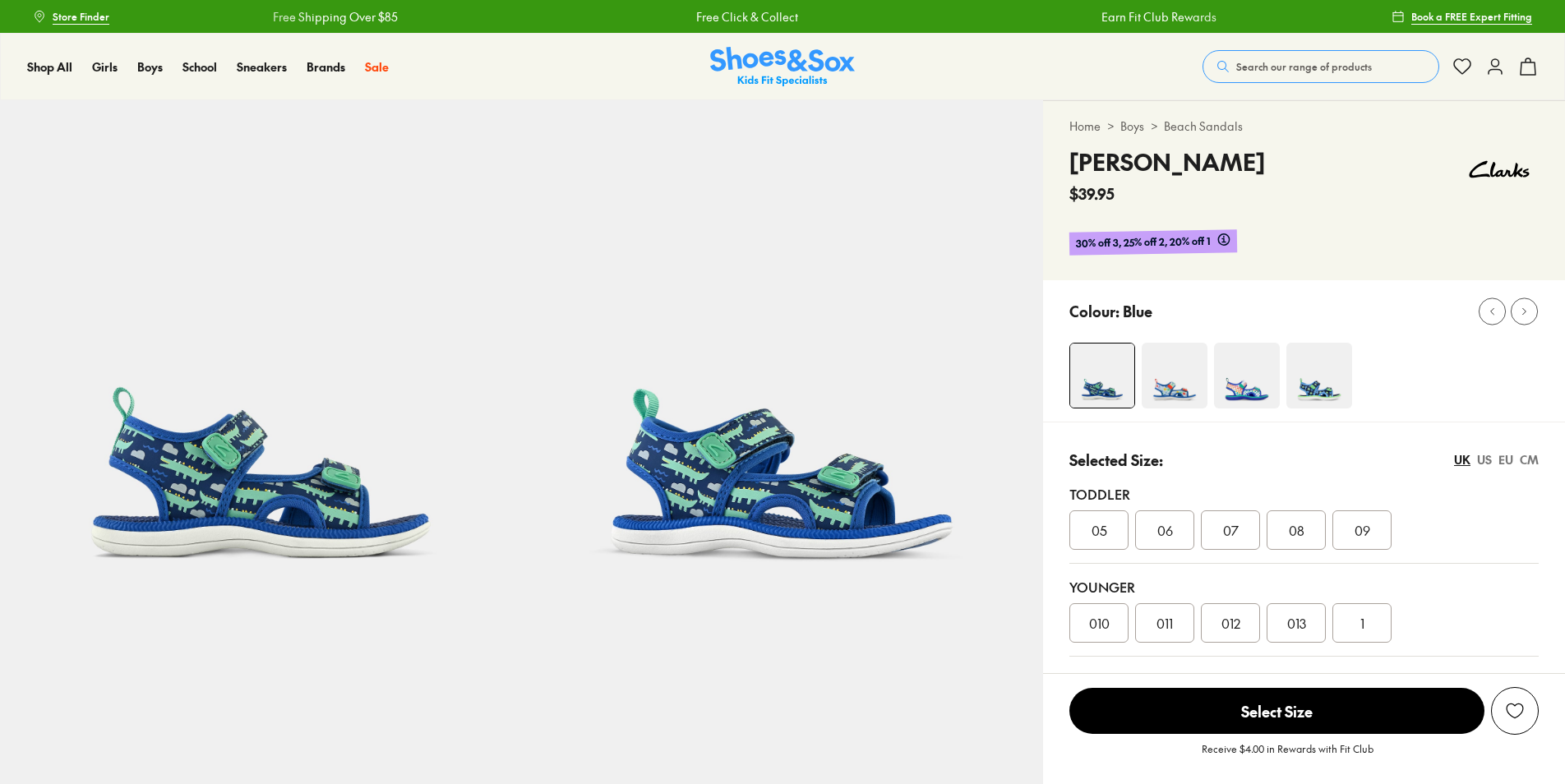
click at [1184, 407] on img at bounding box center [1175, 375] width 66 height 66
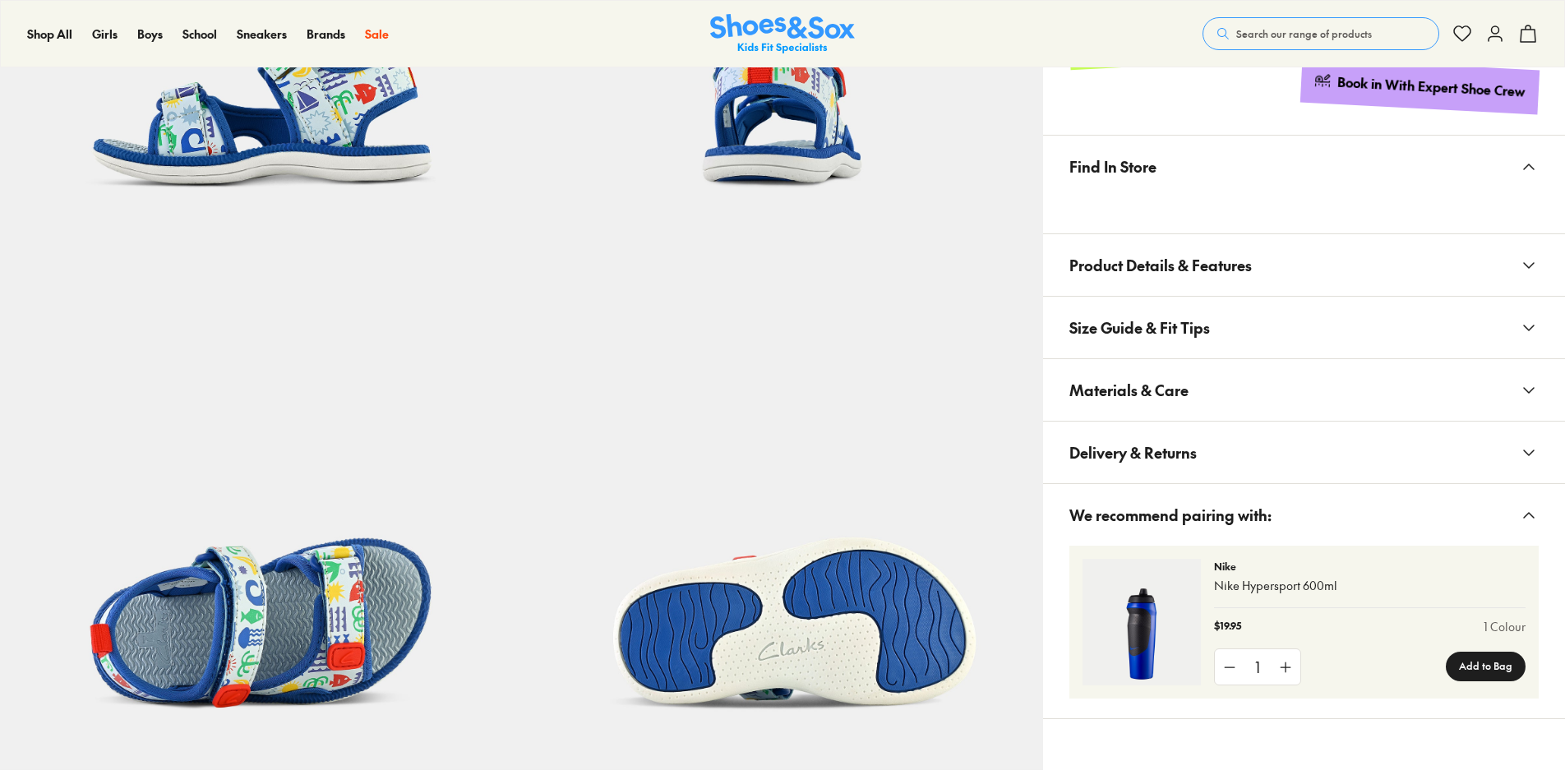
select select "*"
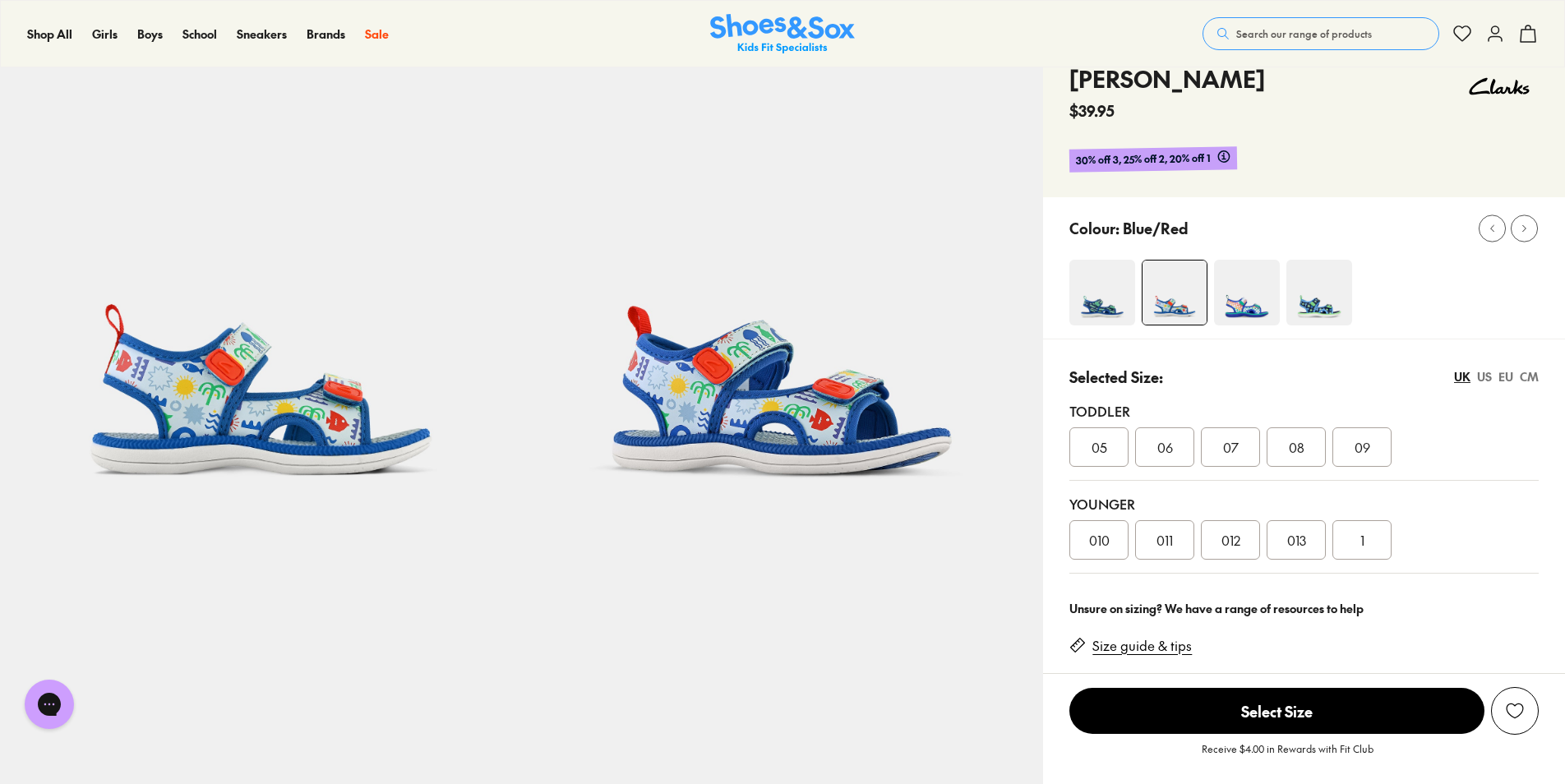
scroll to position [82, 0]
click at [1346, 301] on img at bounding box center [1319, 293] width 66 height 66
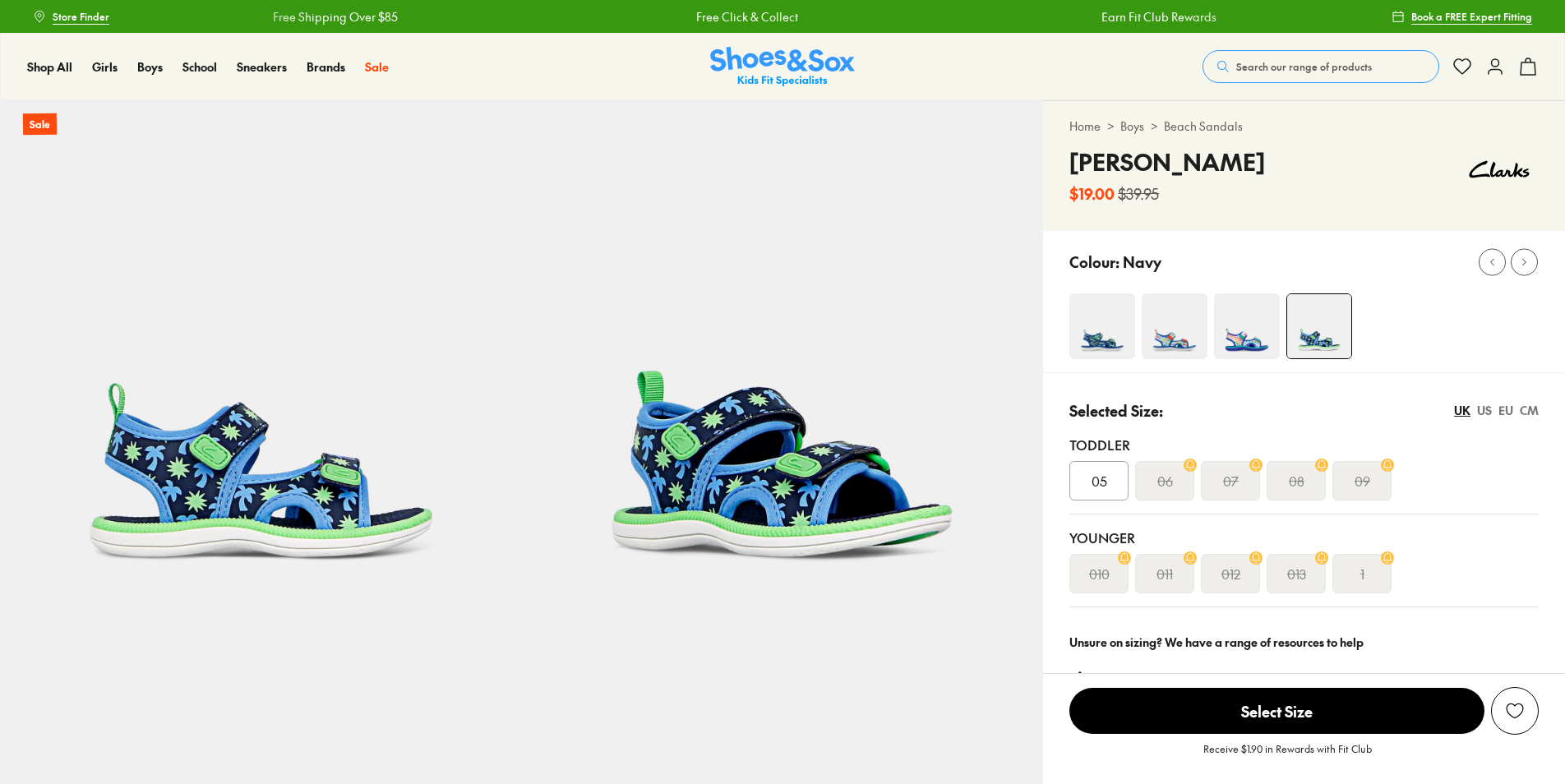
click at [1244, 326] on img at bounding box center [1247, 326] width 66 height 66
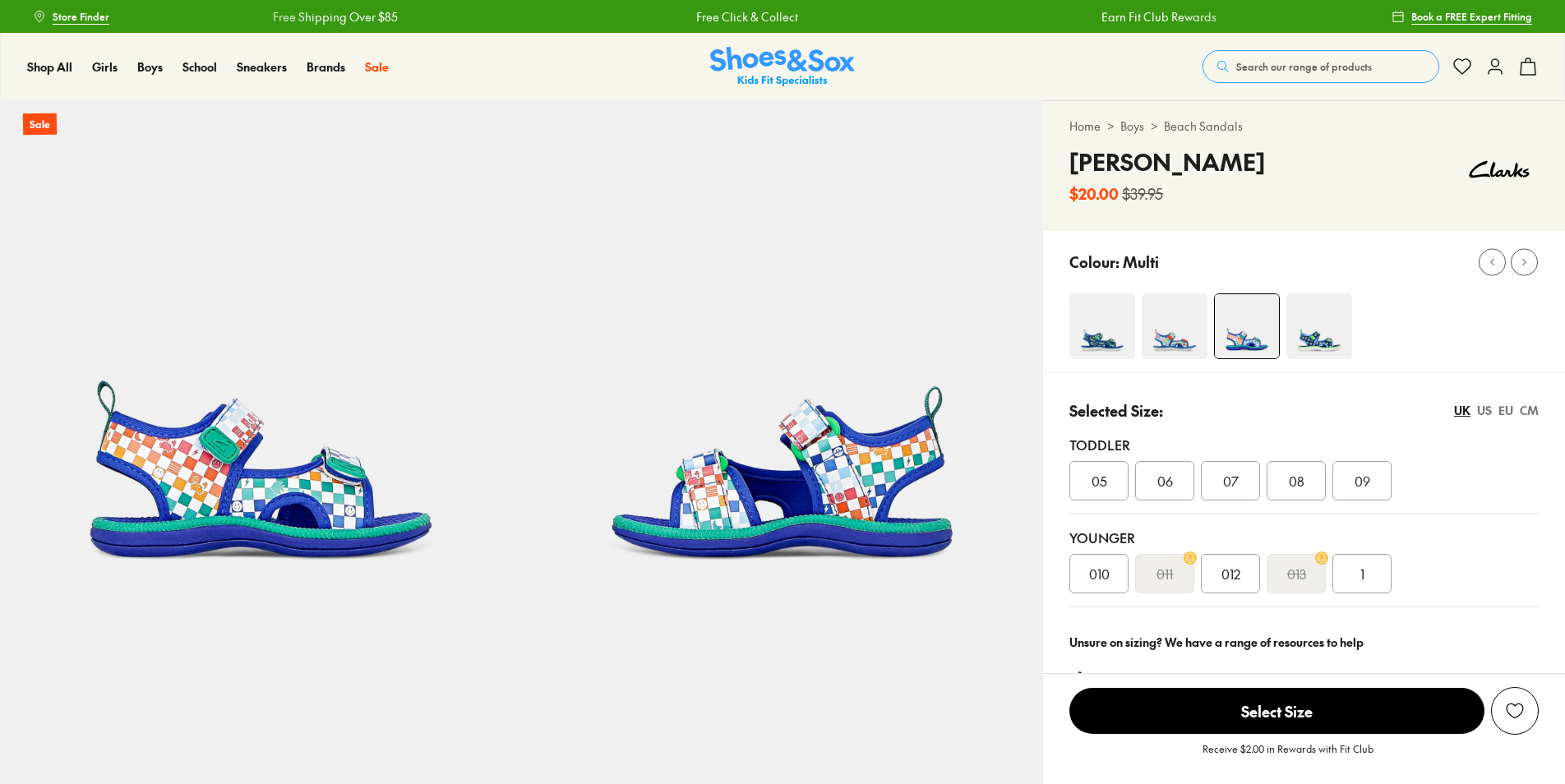
click at [1114, 328] on img at bounding box center [1102, 326] width 66 height 66
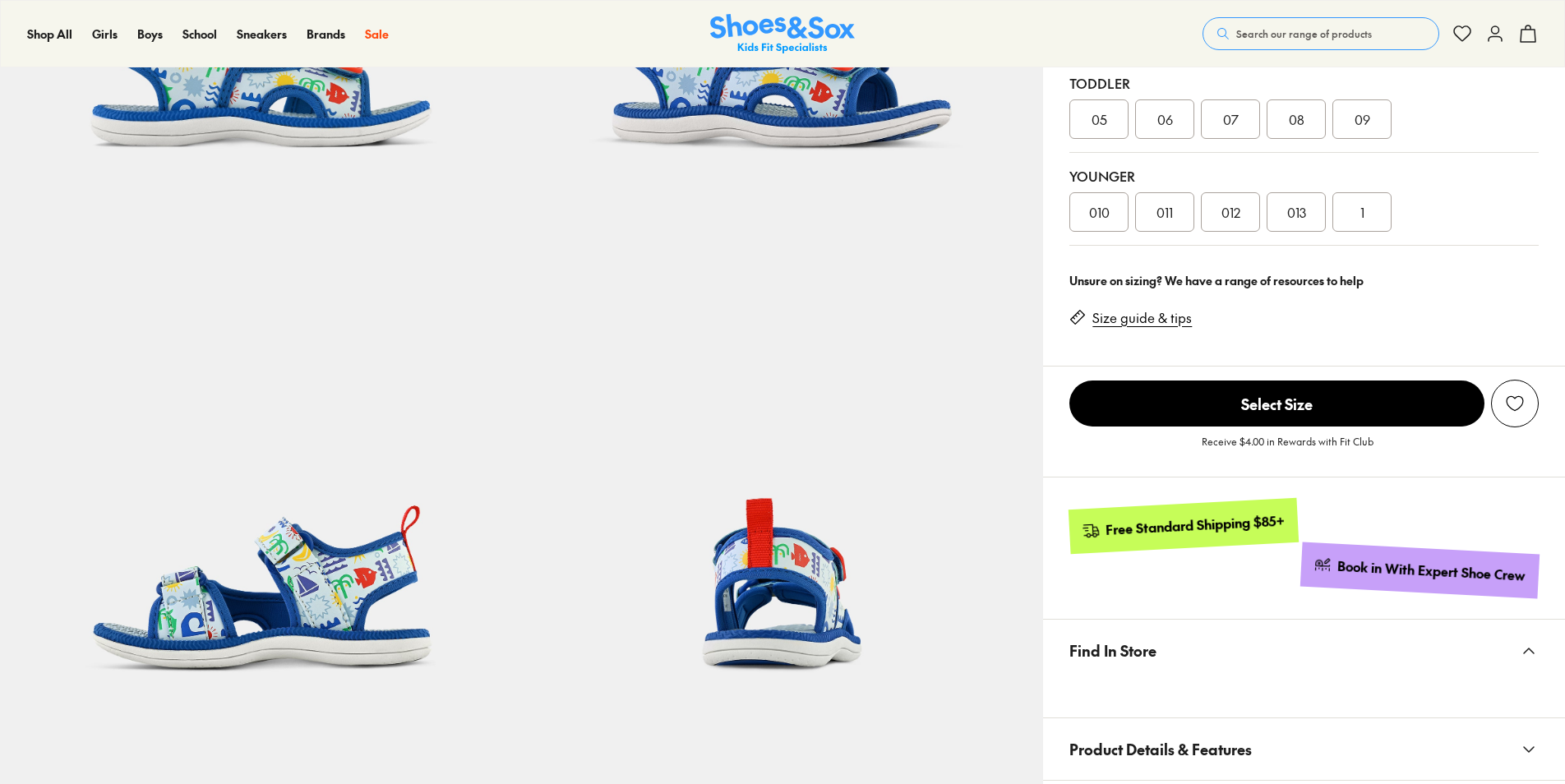
select select "*"
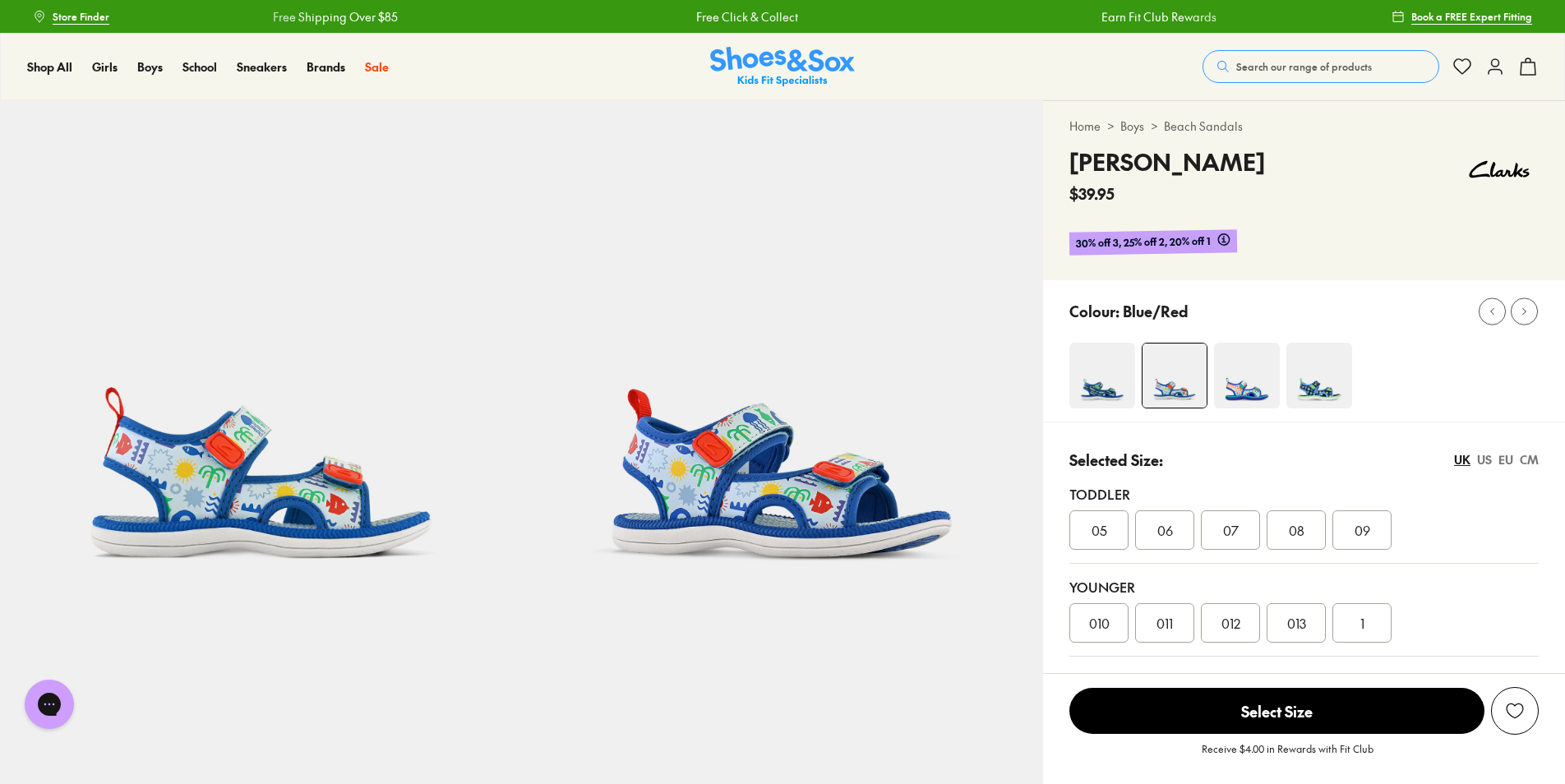
click at [1102, 535] on span "05" at bounding box center [1100, 530] width 16 height 20
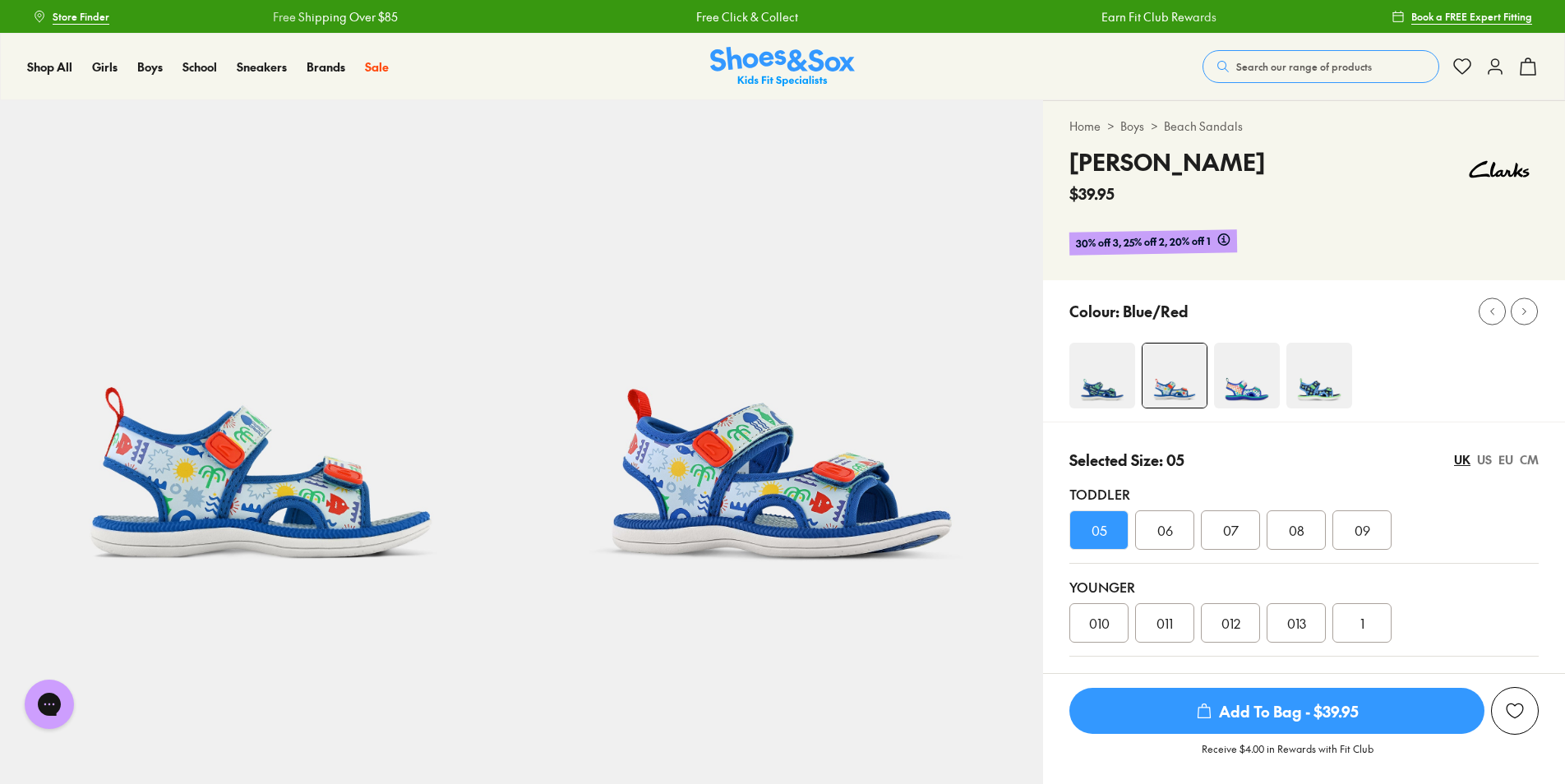
click at [1264, 715] on span "Add To Bag - $39.95" at bounding box center [1277, 711] width 415 height 46
